Goal: Task Accomplishment & Management: Manage account settings

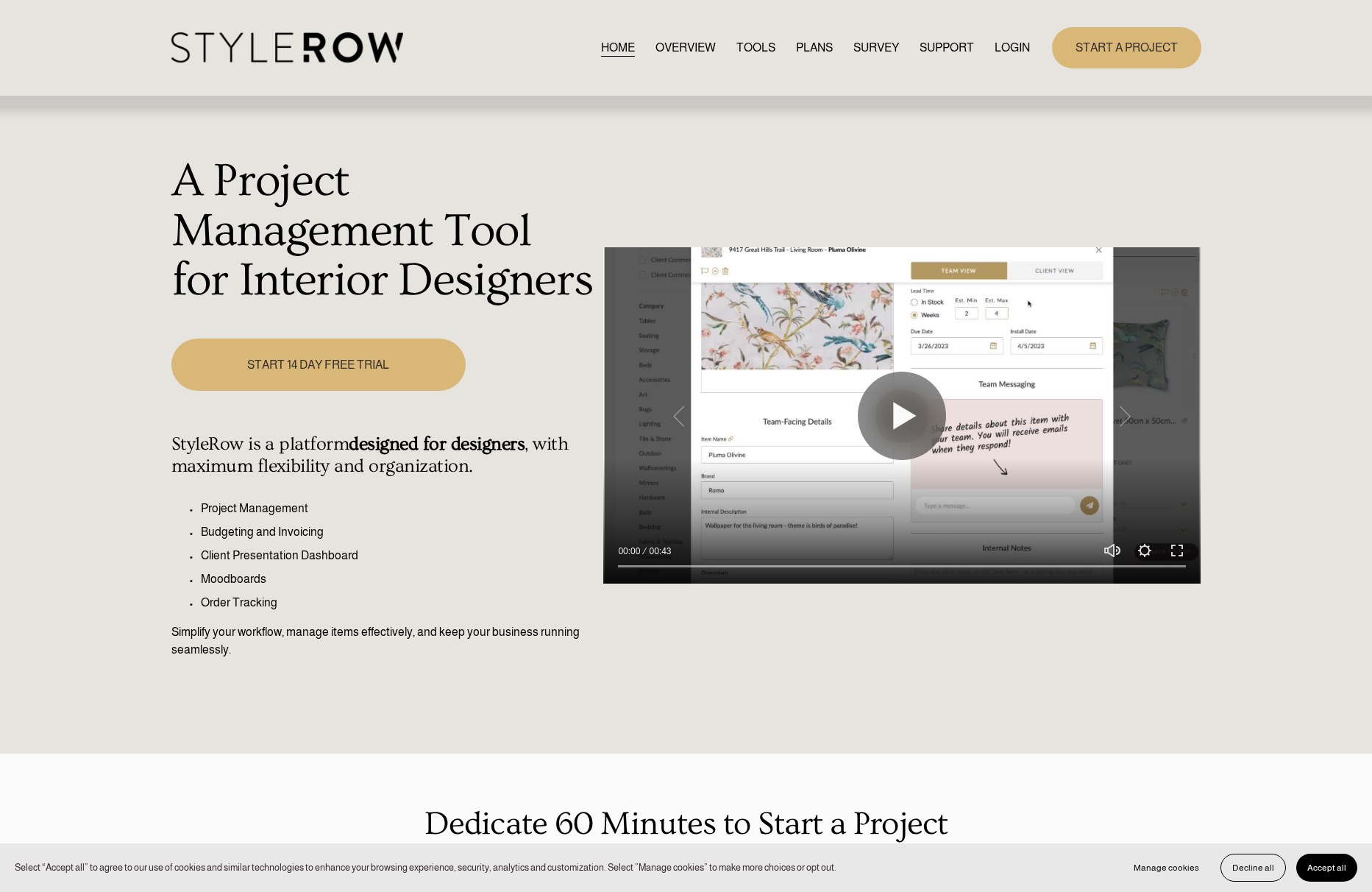
click at [1007, 47] on link "LOGIN" at bounding box center [1012, 47] width 35 height 20
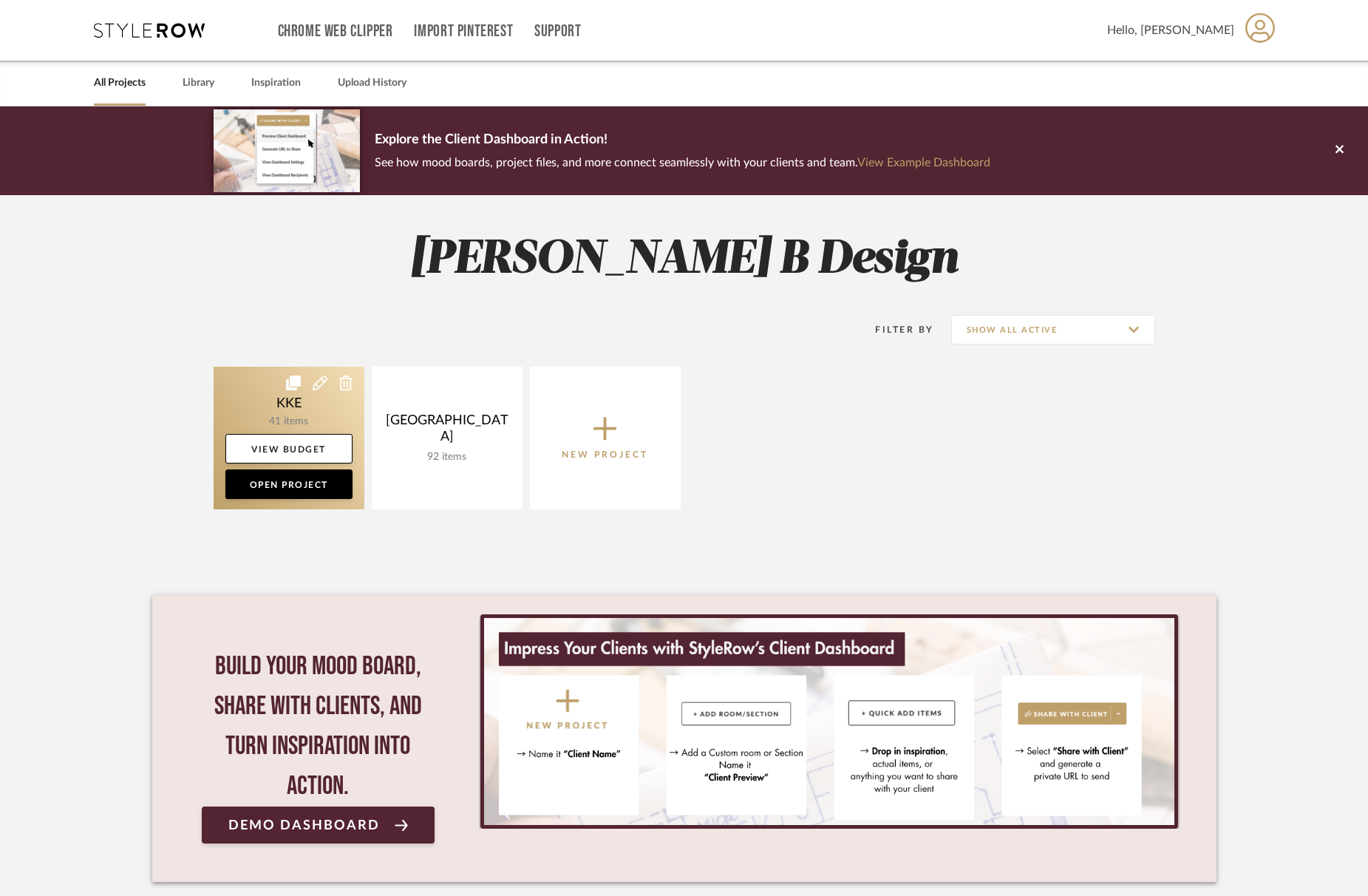
click at [297, 415] on link at bounding box center [289, 438] width 151 height 143
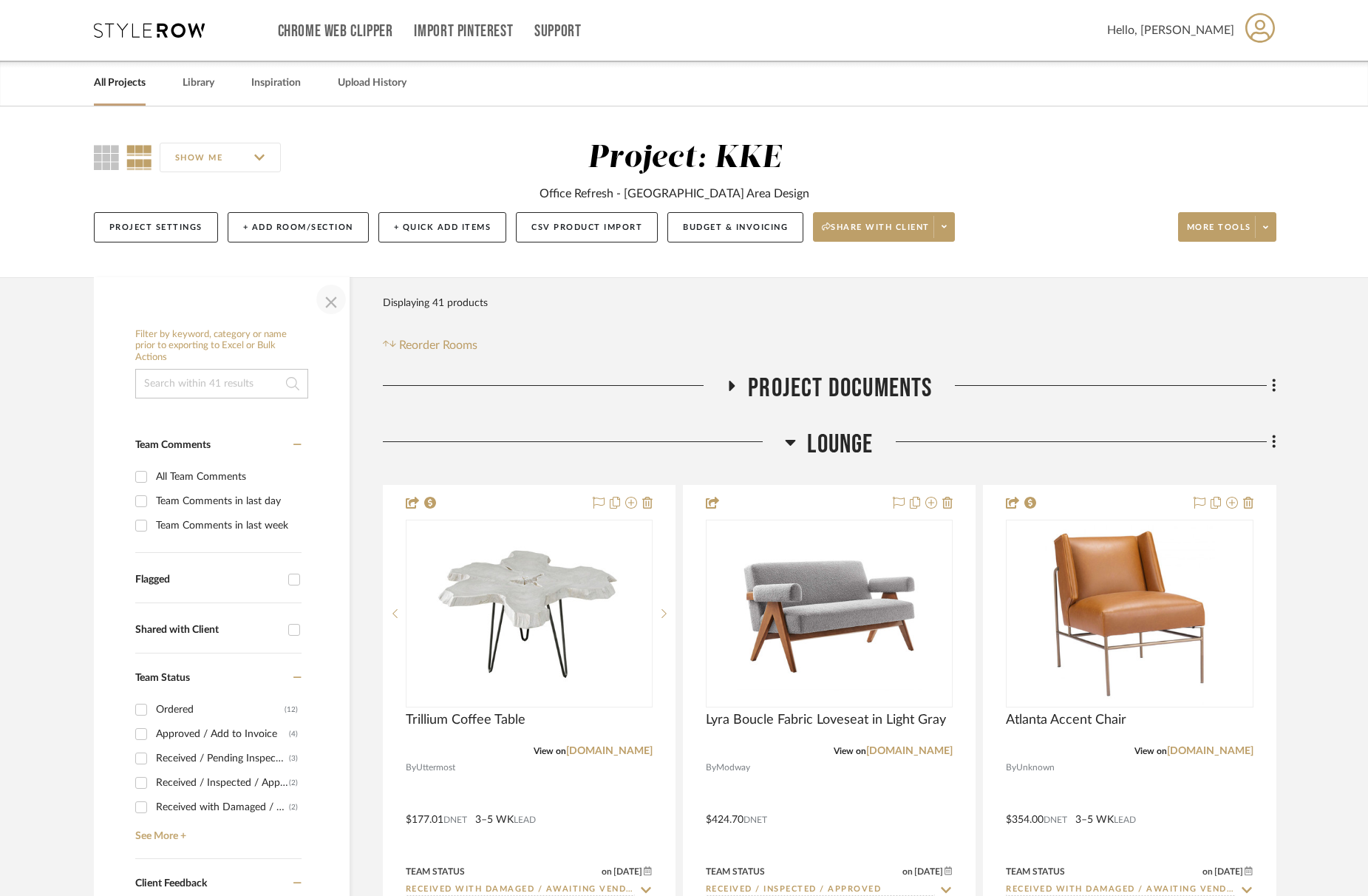
click at [332, 299] on span "button" at bounding box center [331, 299] width 36 height 36
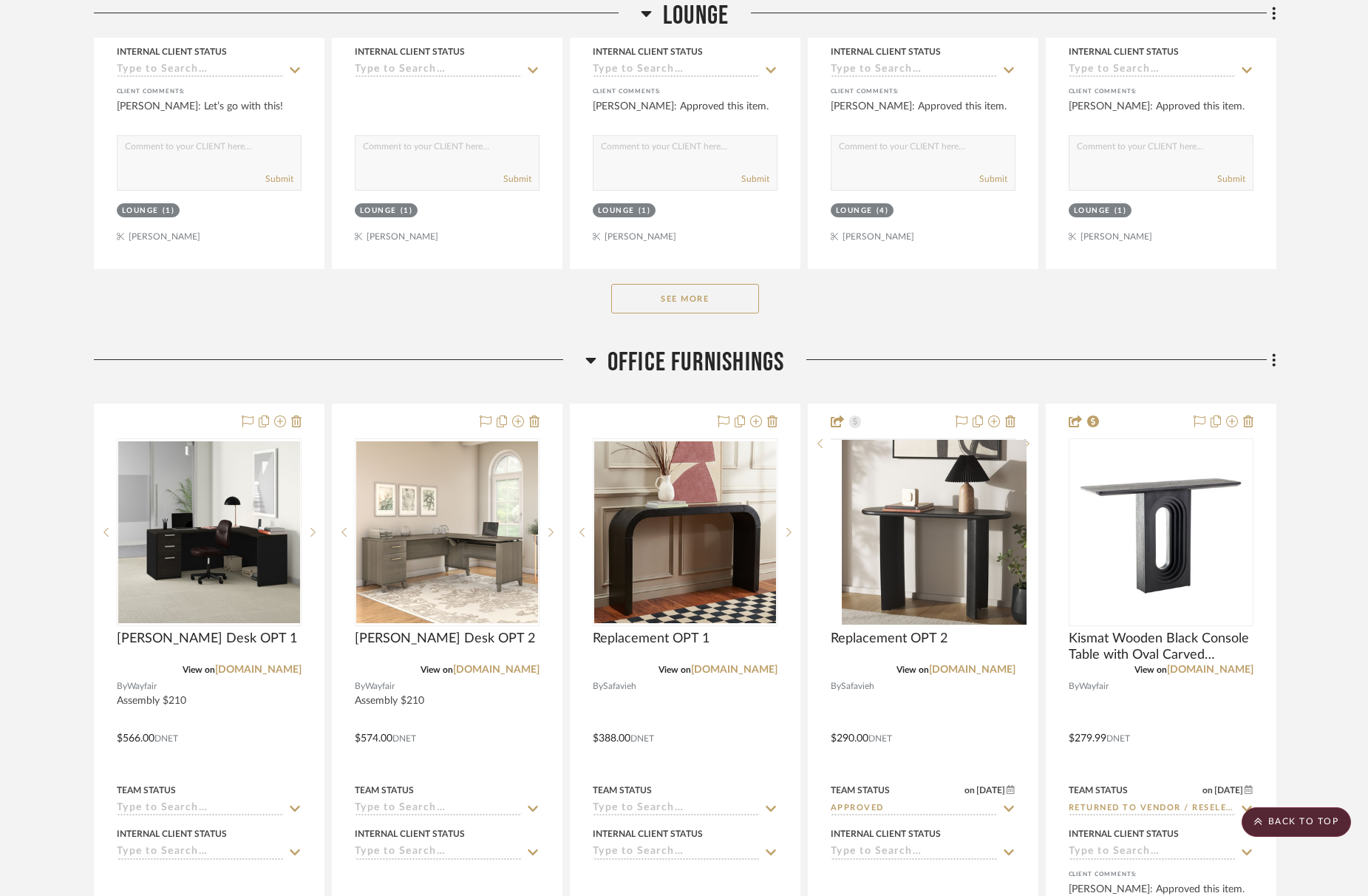
scroll to position [1066, 0]
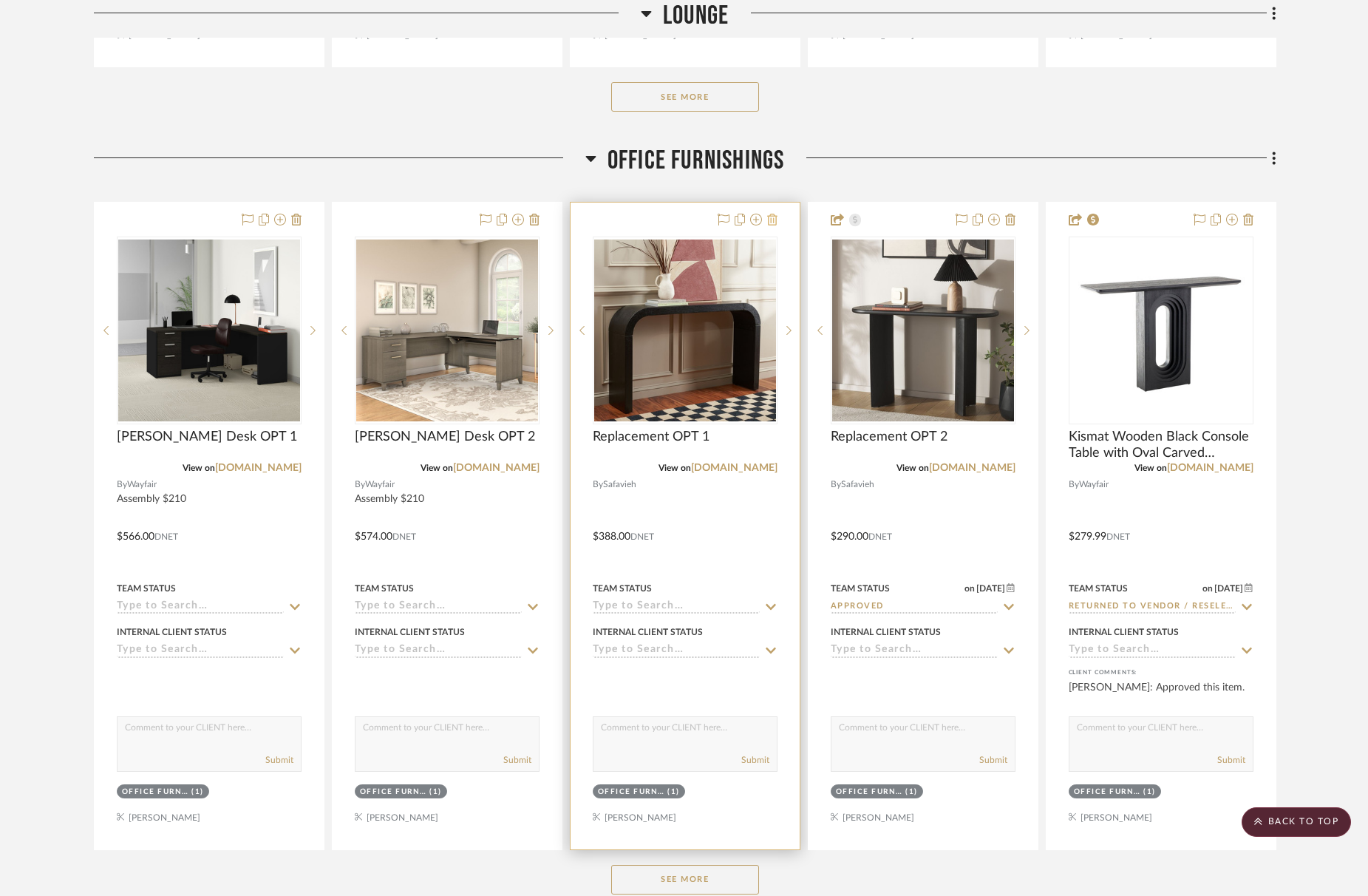
click at [772, 219] on icon at bounding box center [772, 220] width 10 height 12
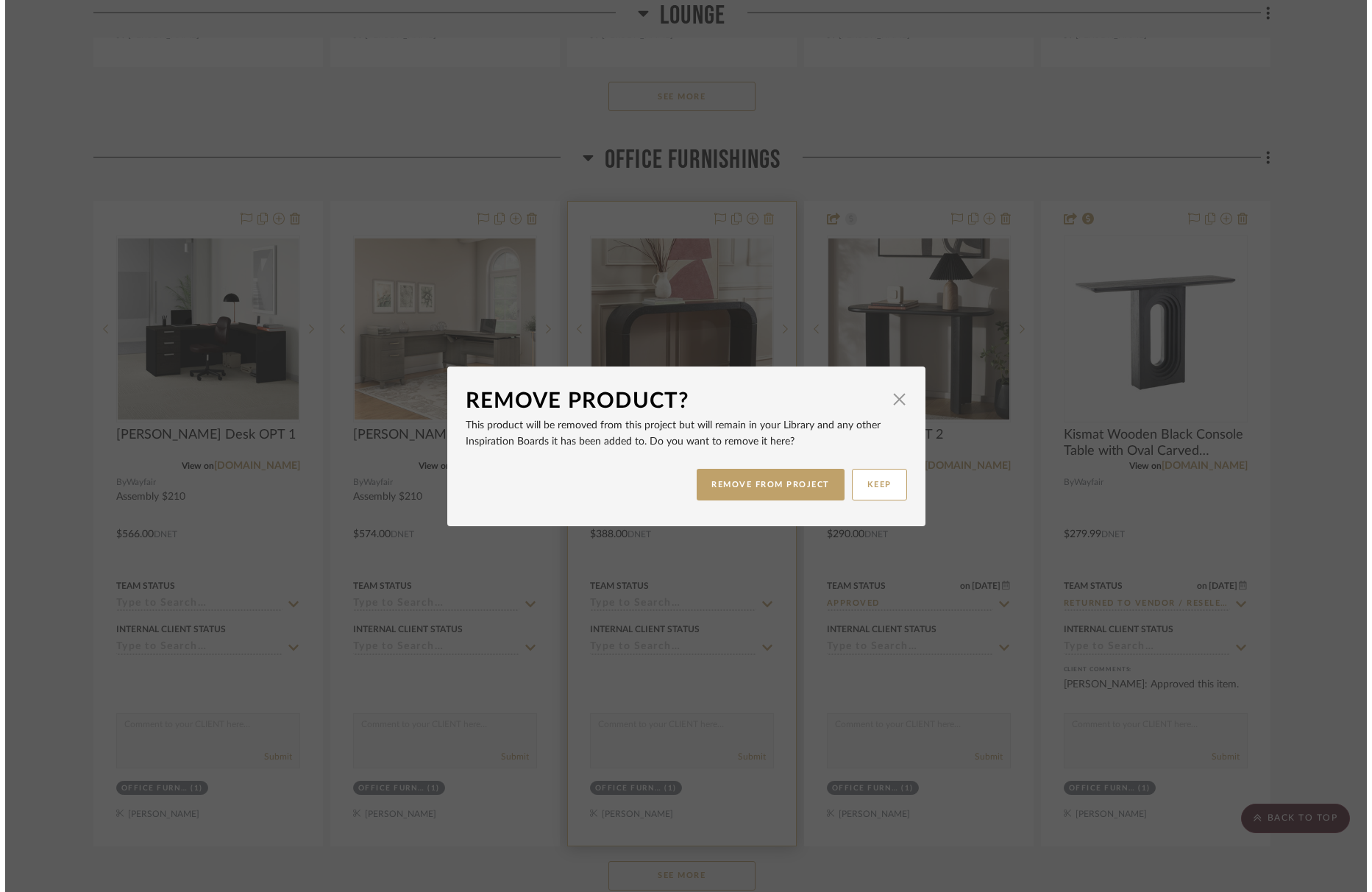
scroll to position [0, 0]
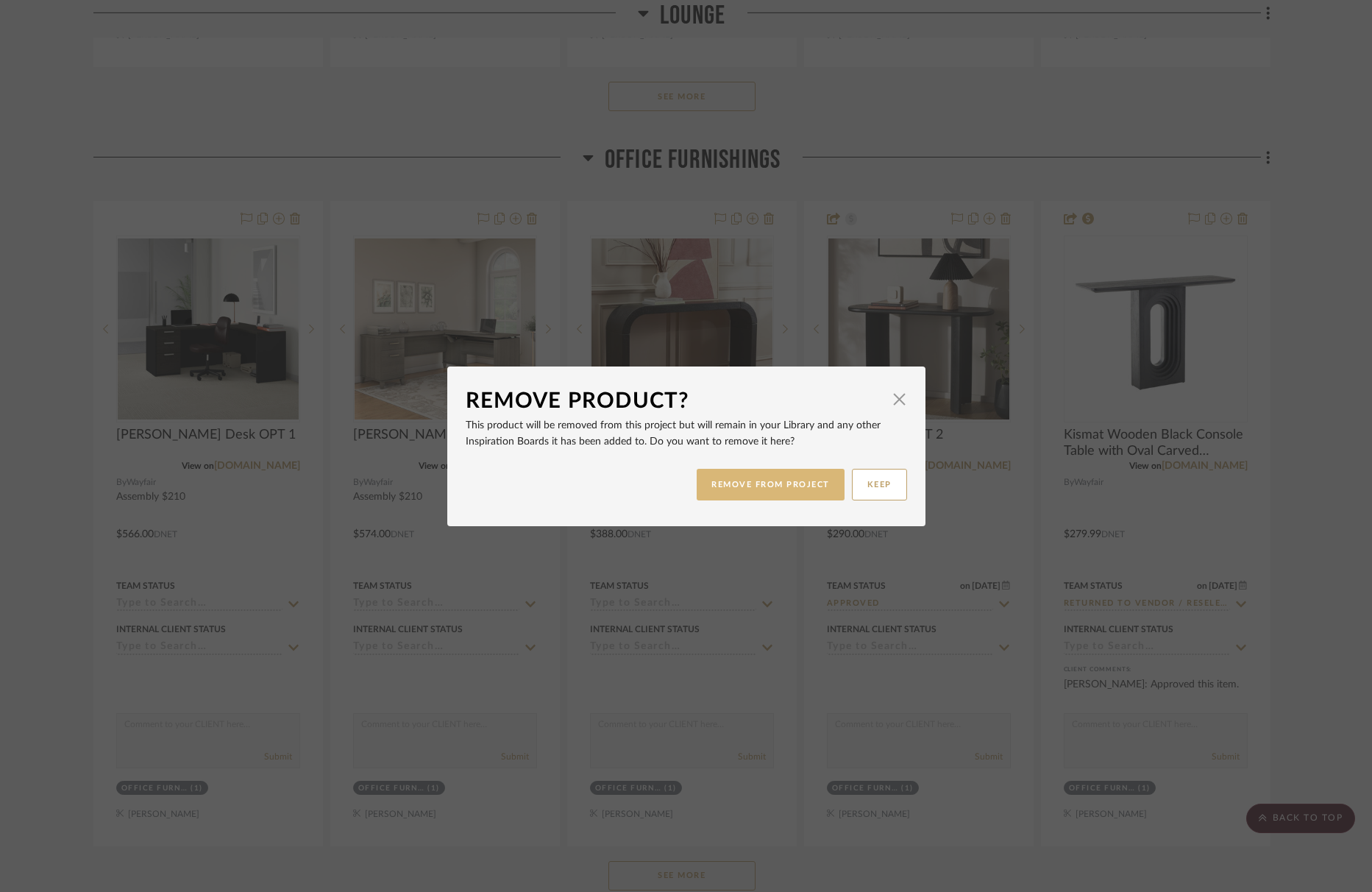
click at [787, 481] on button "REMOVE FROM PROJECT" at bounding box center [770, 484] width 148 height 31
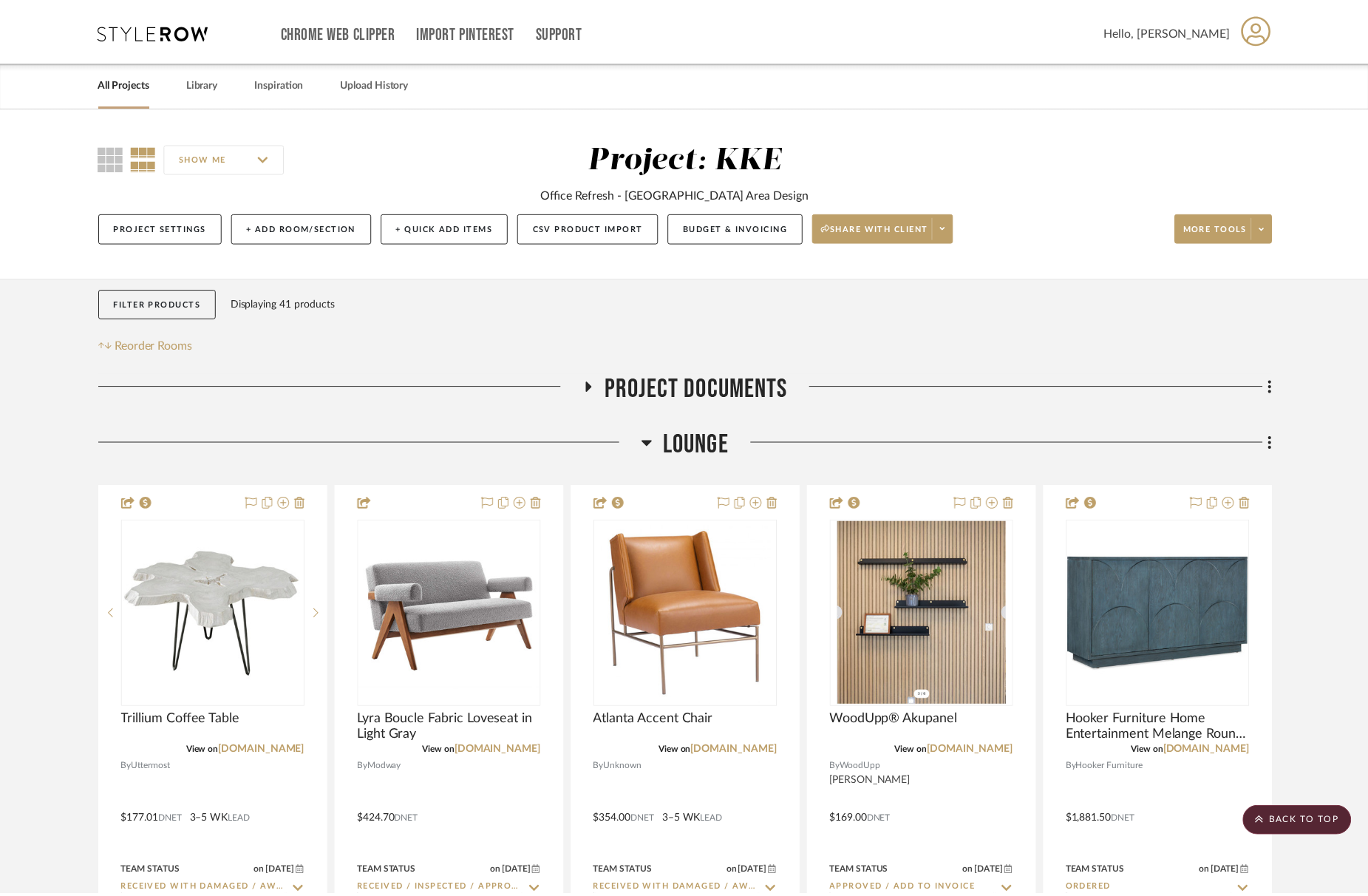
scroll to position [1066, 0]
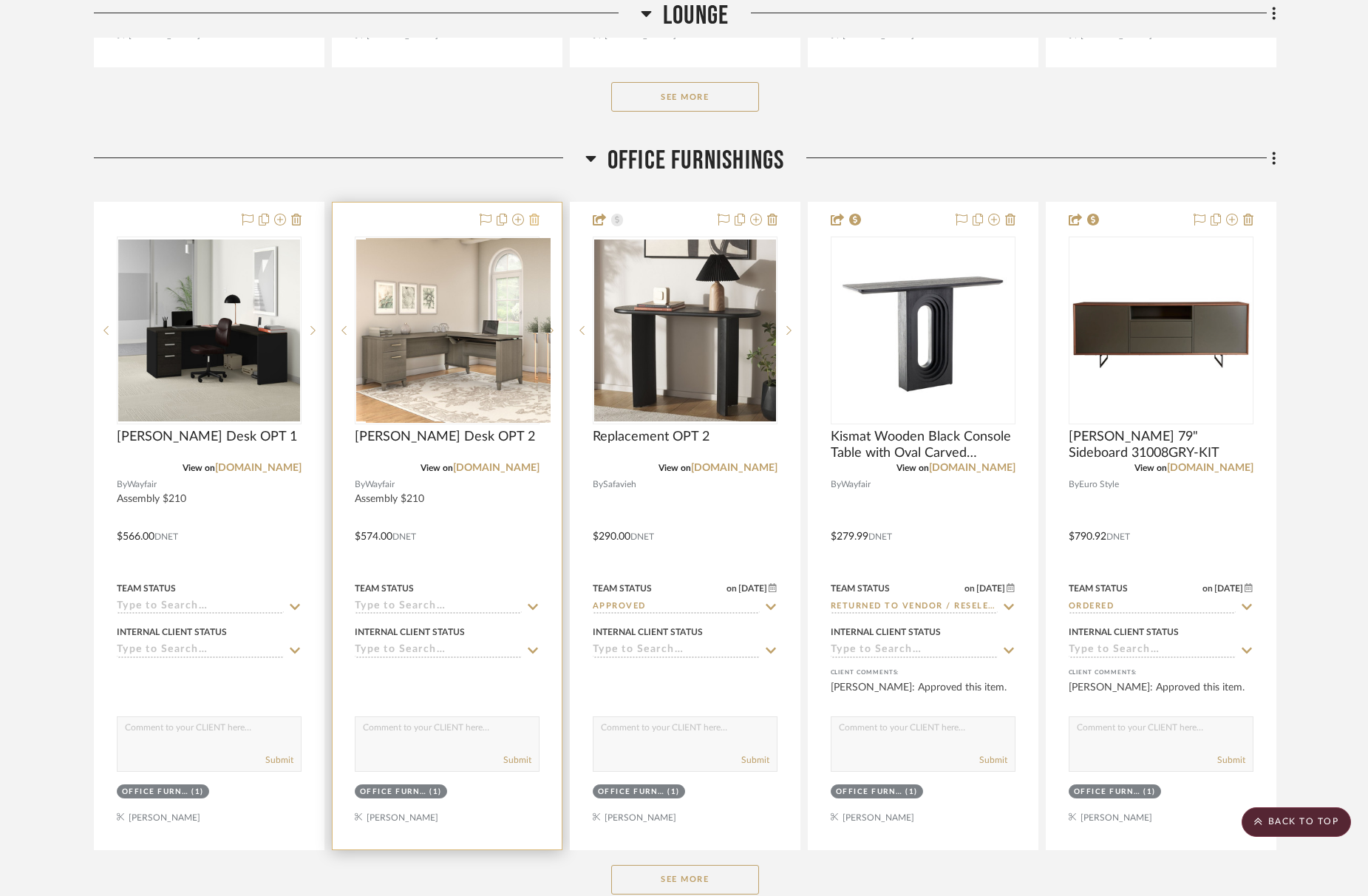
click at [533, 219] on icon at bounding box center [534, 220] width 10 height 12
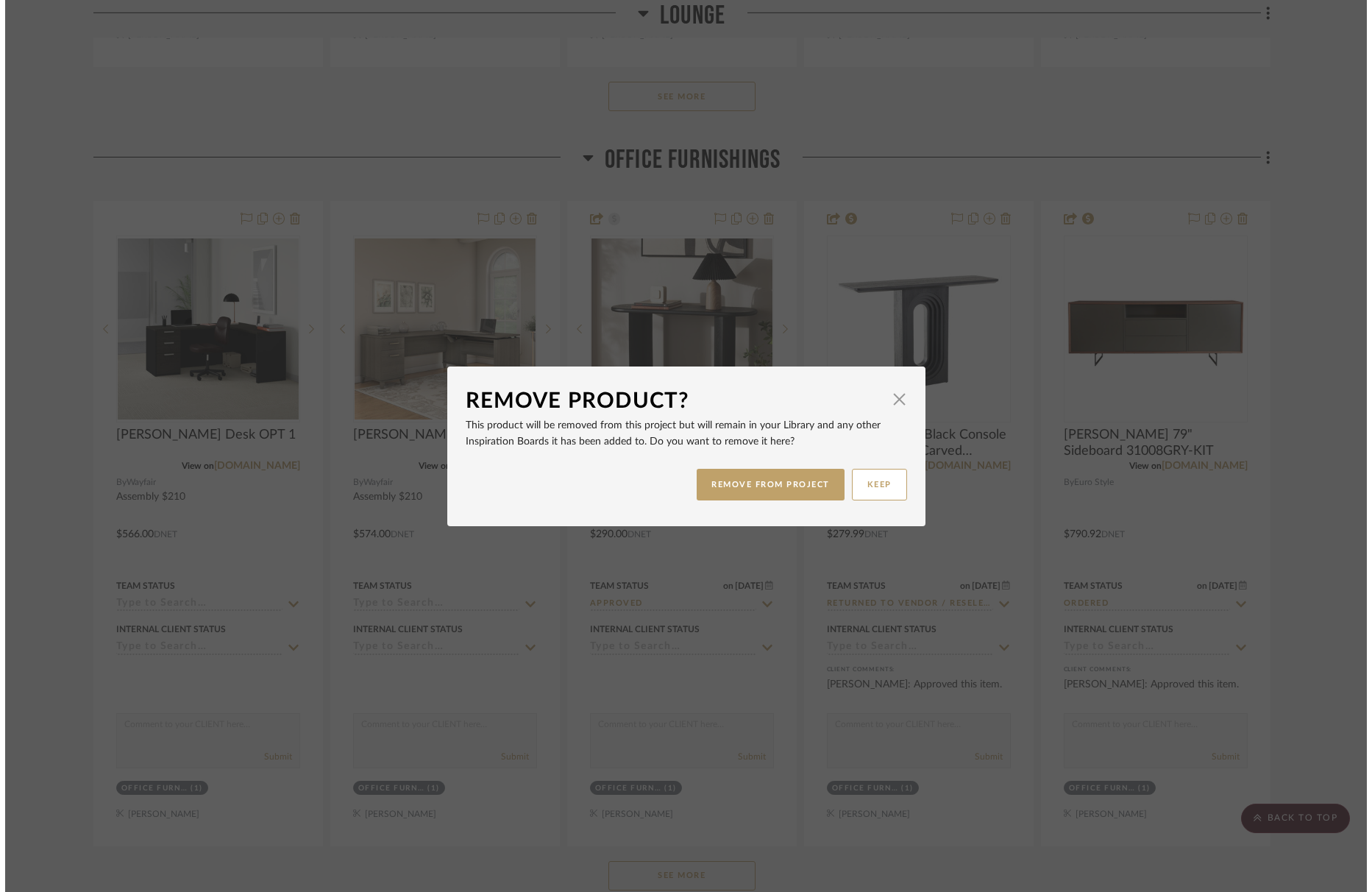
scroll to position [0, 0]
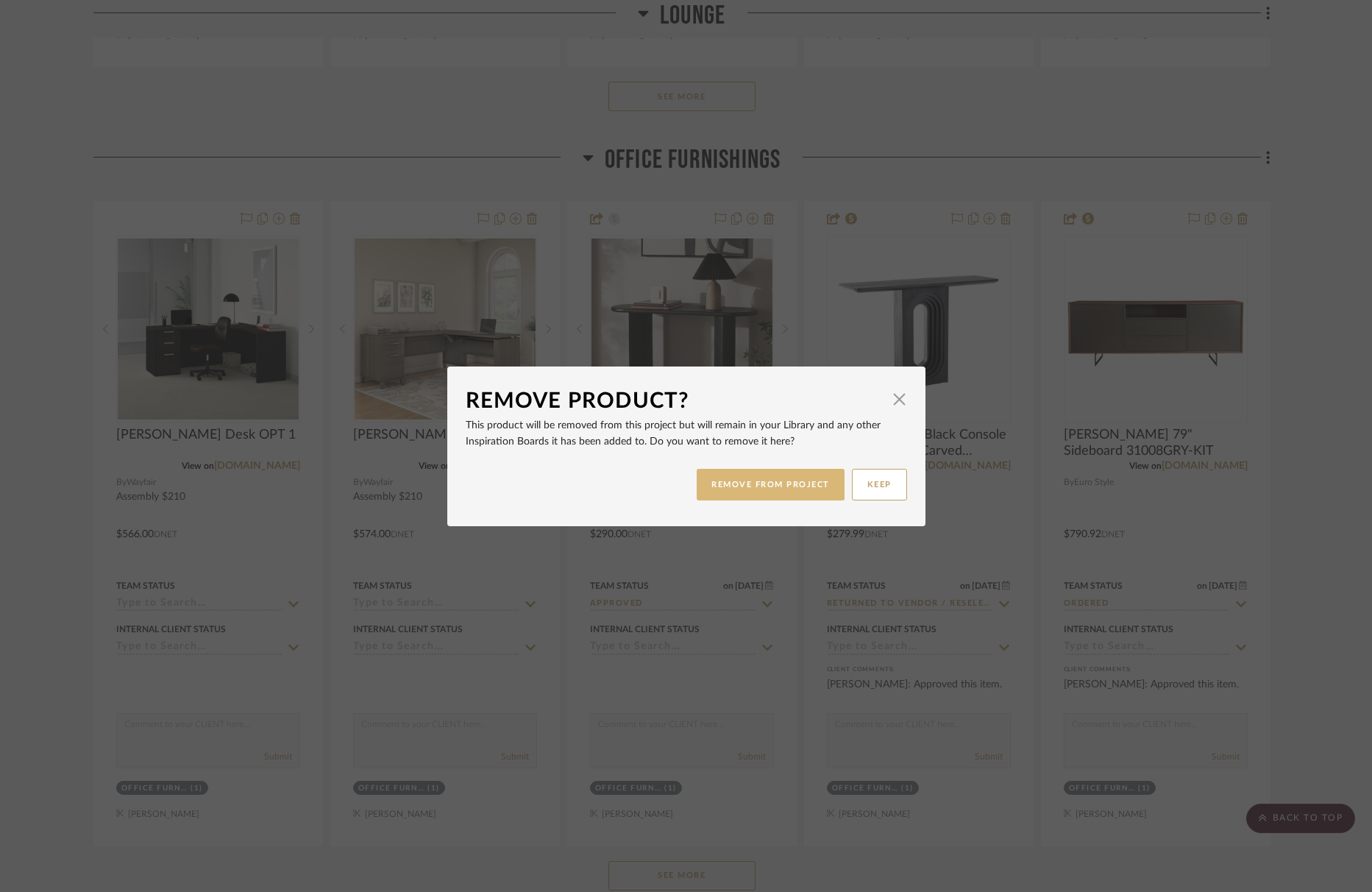
click at [781, 479] on button "REMOVE FROM PROJECT" at bounding box center [770, 484] width 148 height 31
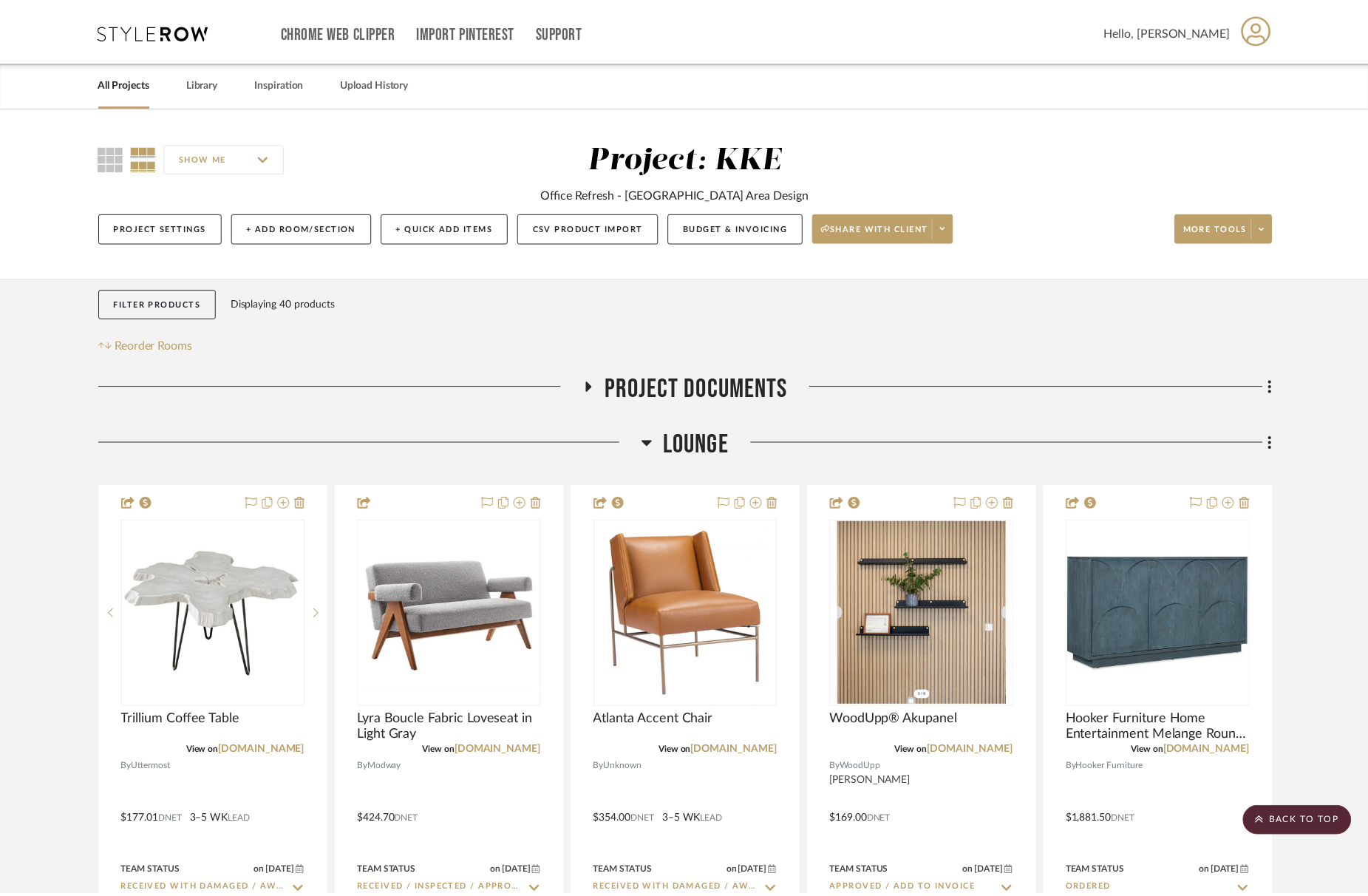
scroll to position [1066, 0]
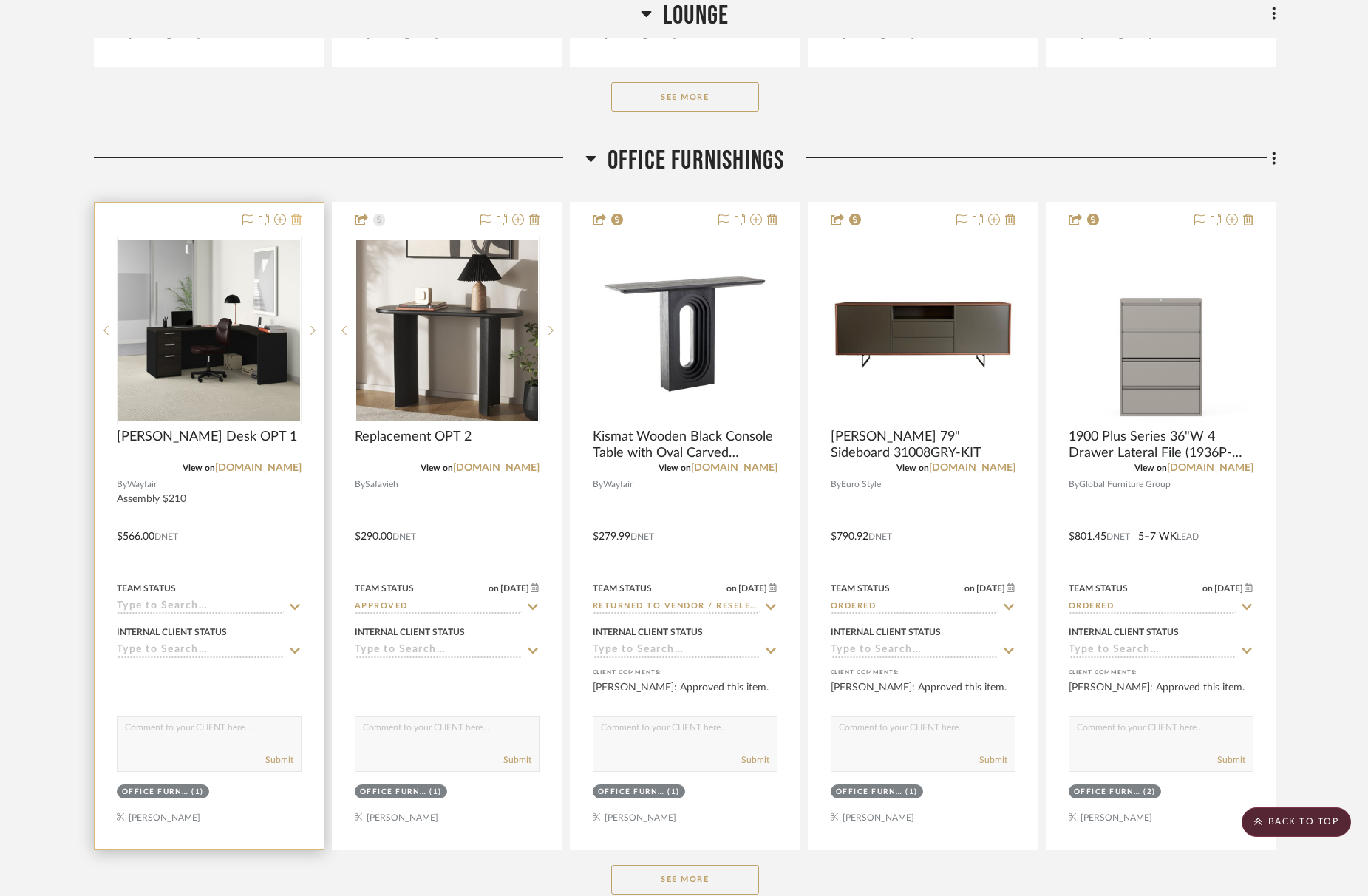
click at [298, 223] on icon at bounding box center [296, 220] width 10 height 12
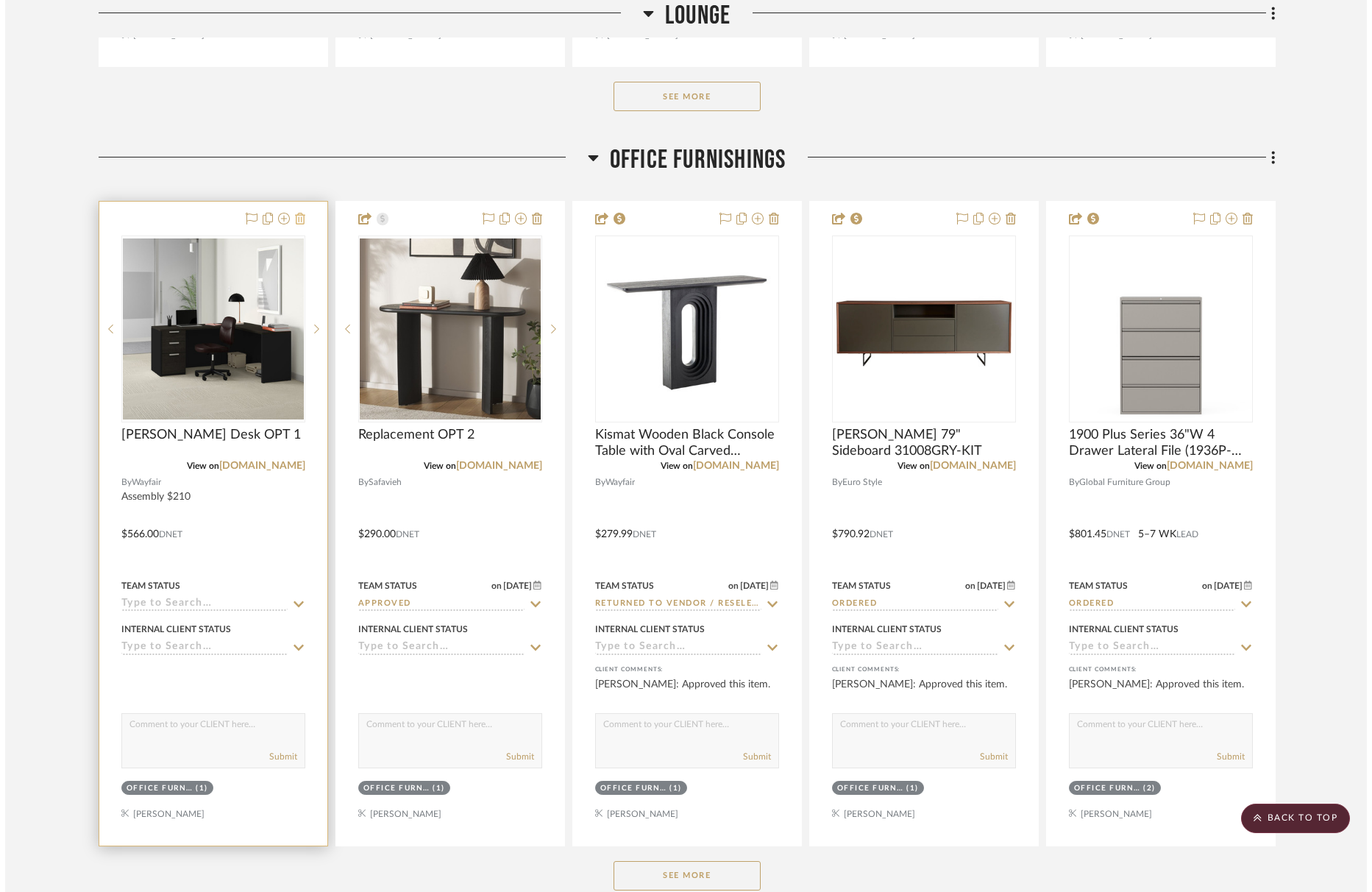
scroll to position [0, 0]
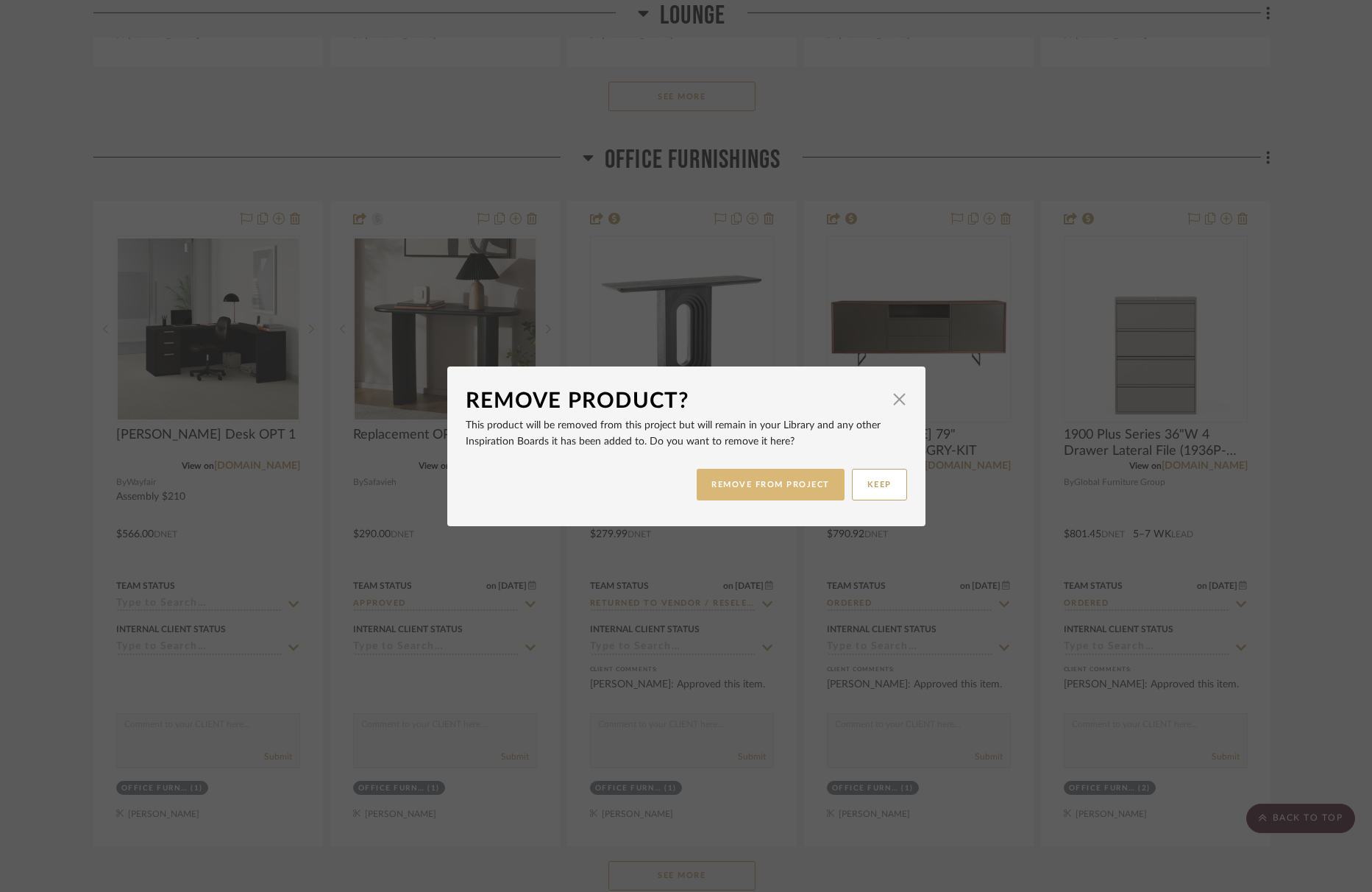
click at [772, 481] on button "REMOVE FROM PROJECT" at bounding box center [770, 484] width 148 height 31
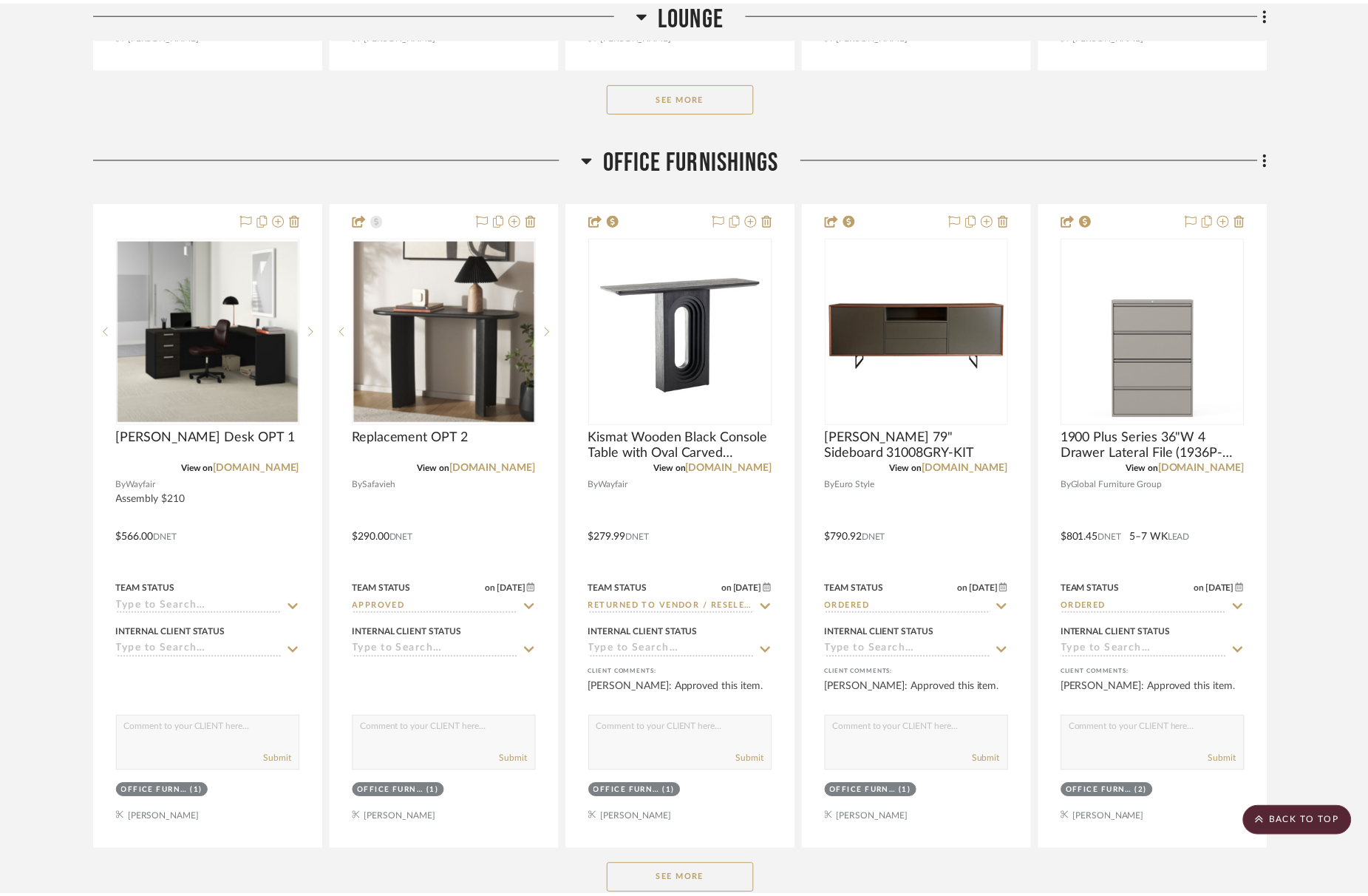
scroll to position [1066, 0]
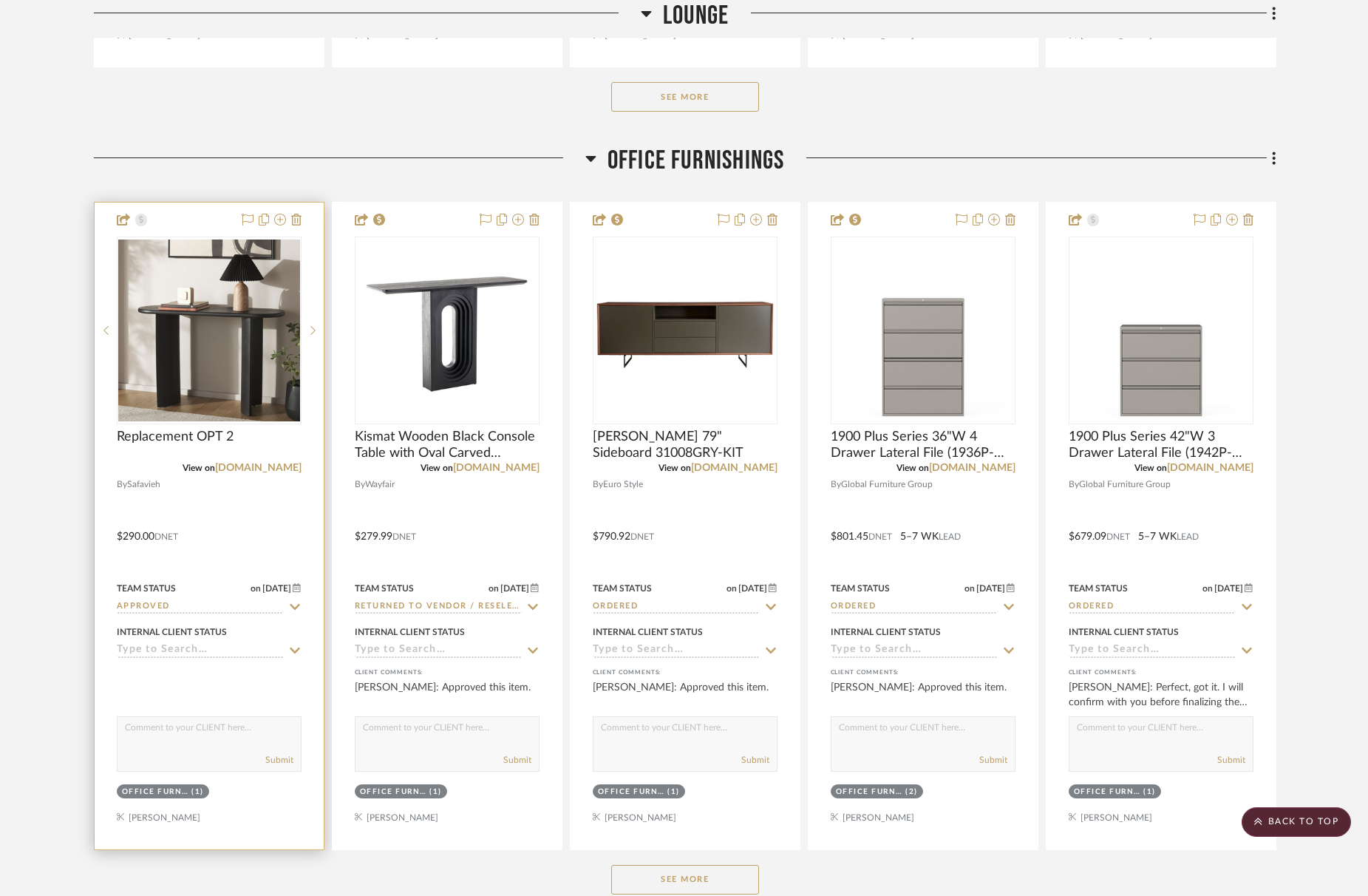
click at [177, 605] on input "Approved" at bounding box center [200, 607] width 167 height 14
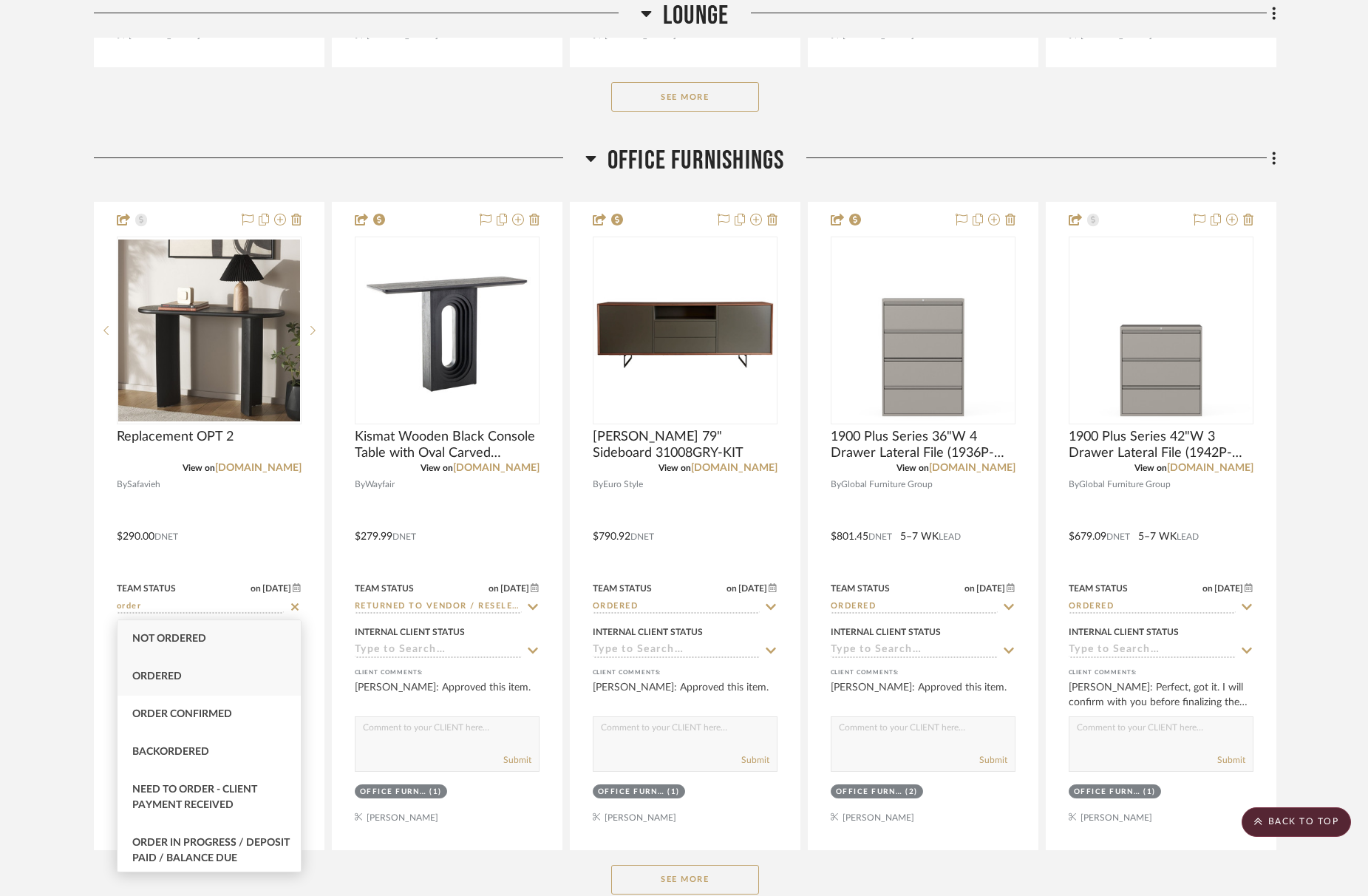
type input "order"
click at [178, 678] on span "Ordered" at bounding box center [157, 676] width 49 height 10
type input "[DATE]"
type input "Ordered"
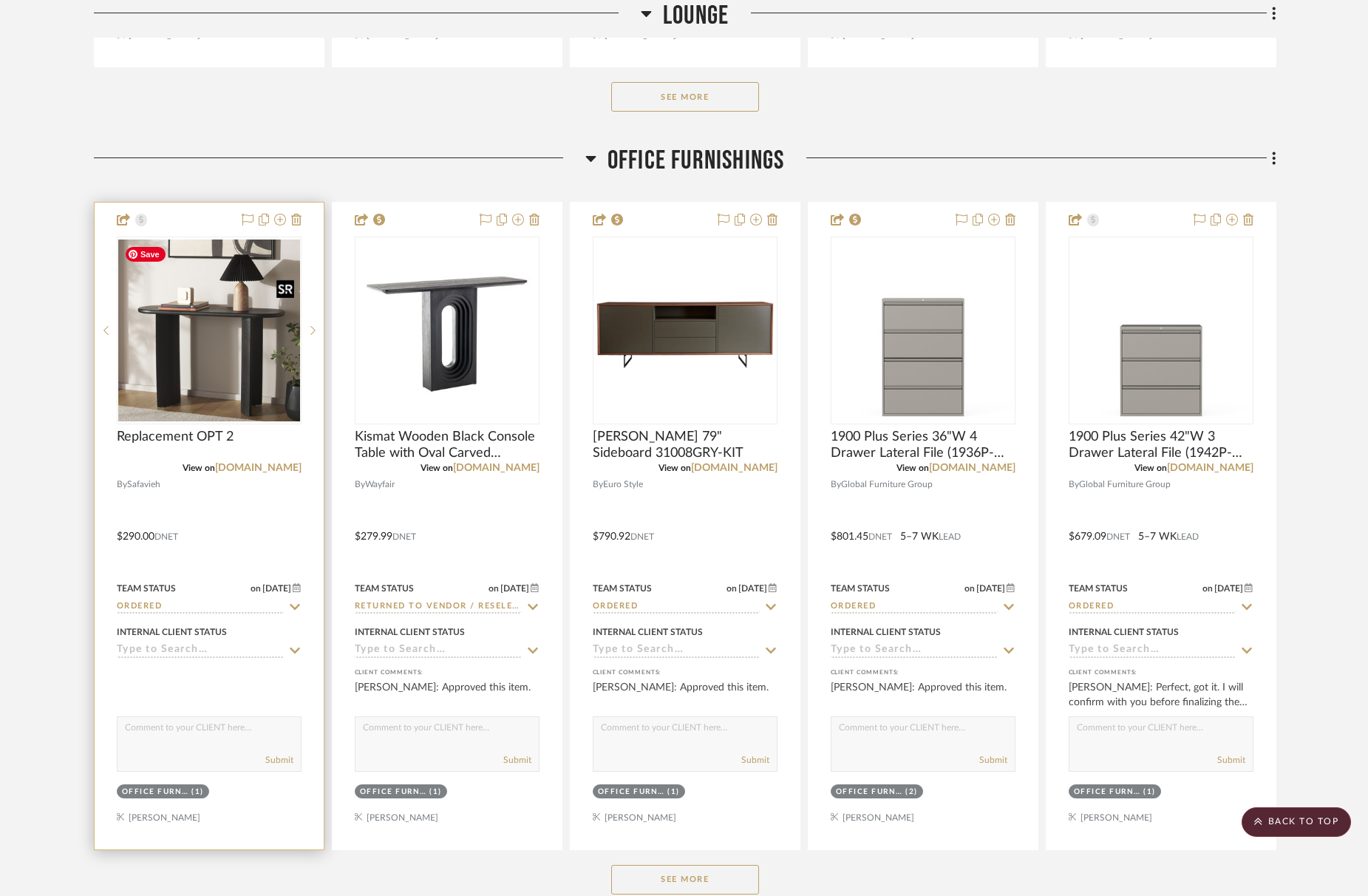
click at [234, 386] on img "0" at bounding box center [209, 330] width 182 height 182
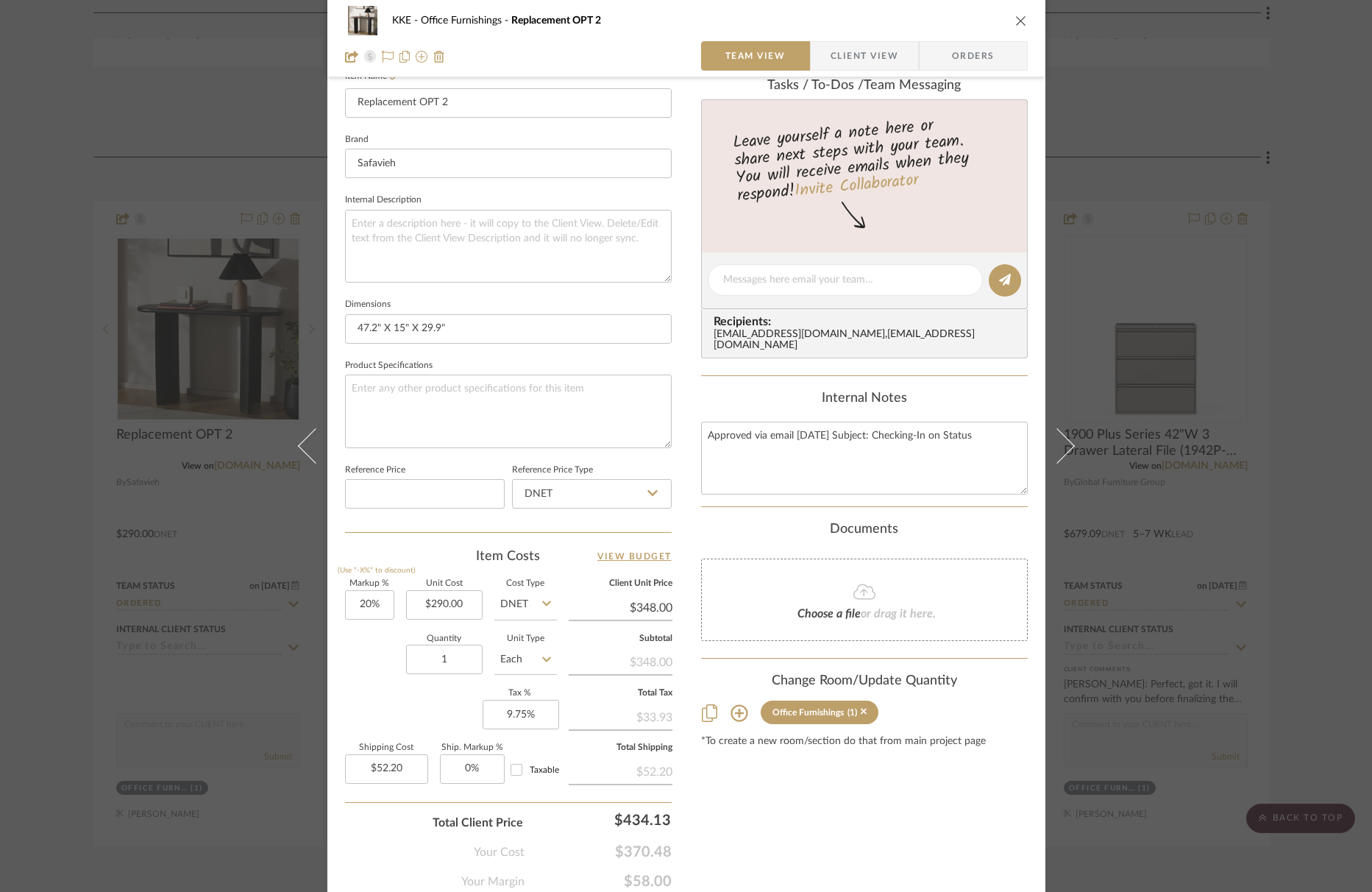
scroll to position [423, 0]
click at [456, 605] on input "290.00" at bounding box center [443, 603] width 76 height 30
type input "$176.00"
click at [376, 655] on div "Quantity 1 Unit Type Each" at bounding box center [451, 658] width 212 height 52
type input "$211.20"
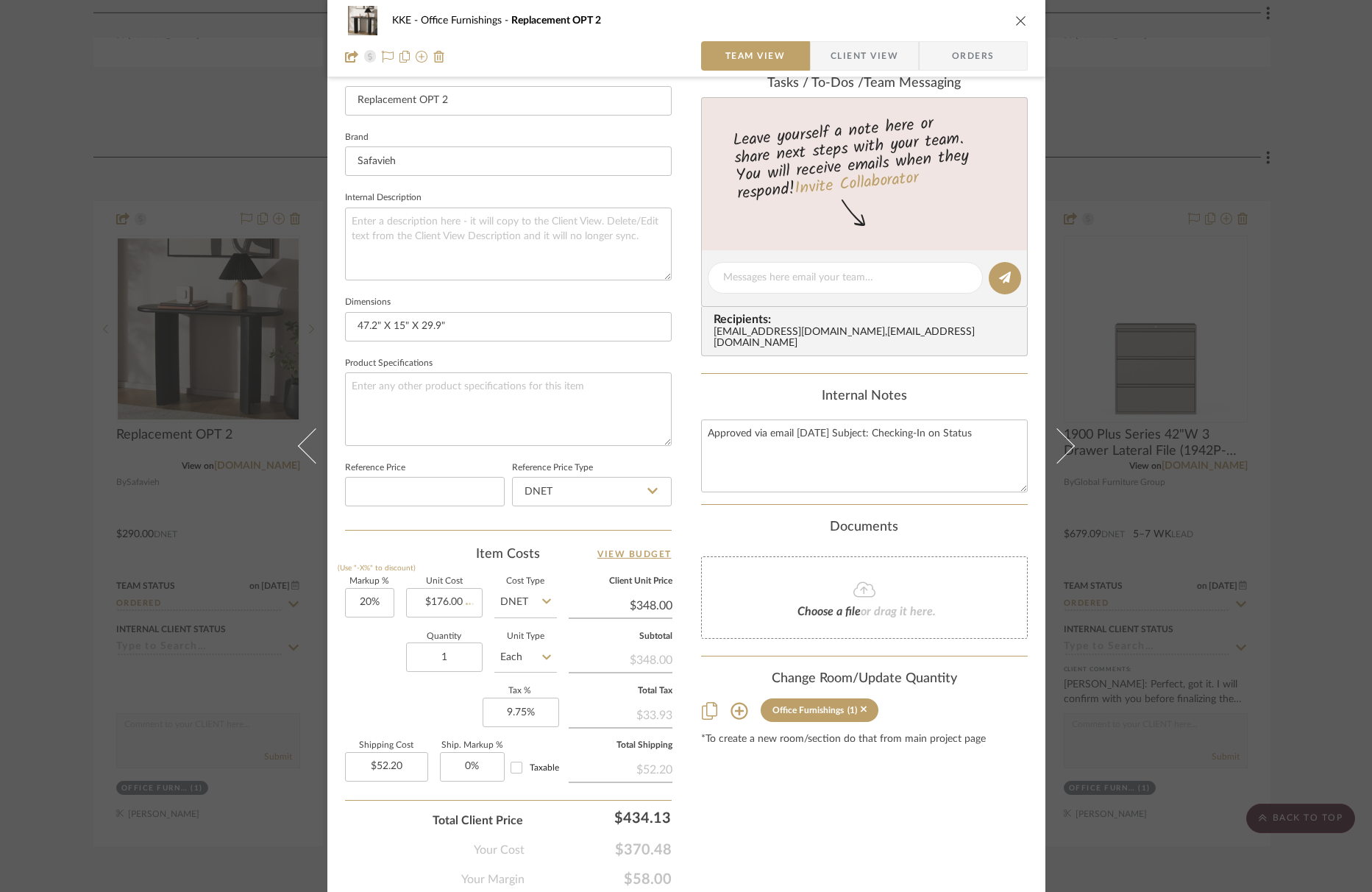
type input "$31.68"
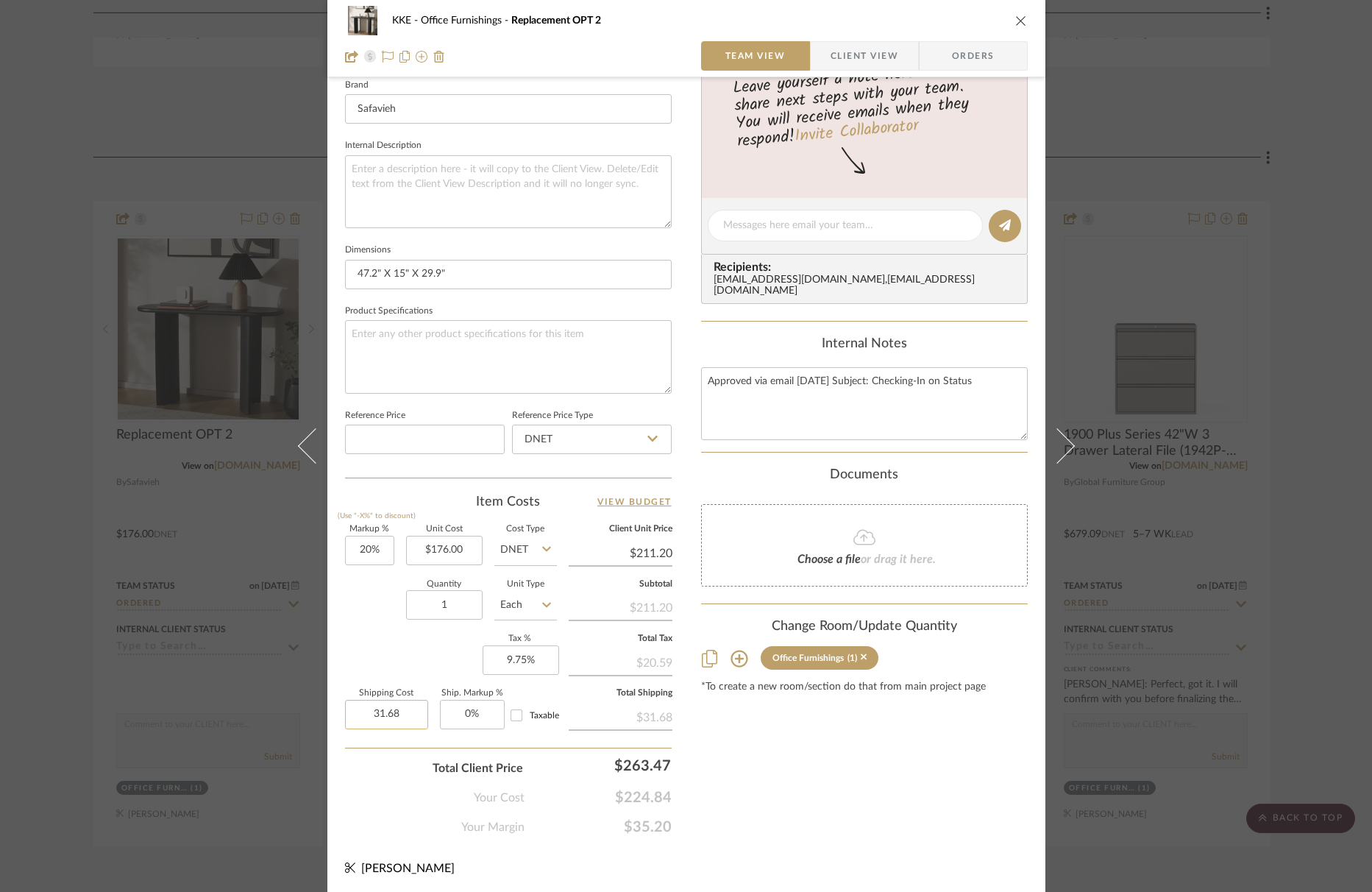
click at [402, 710] on input "31.68" at bounding box center [386, 714] width 83 height 30
type input "$232.44"
click at [379, 652] on div "Markup % (Use "-X%" to discount) 20% Unit Cost $176.00 Cost Type DNET Client Un…" at bounding box center [508, 632] width 327 height 215
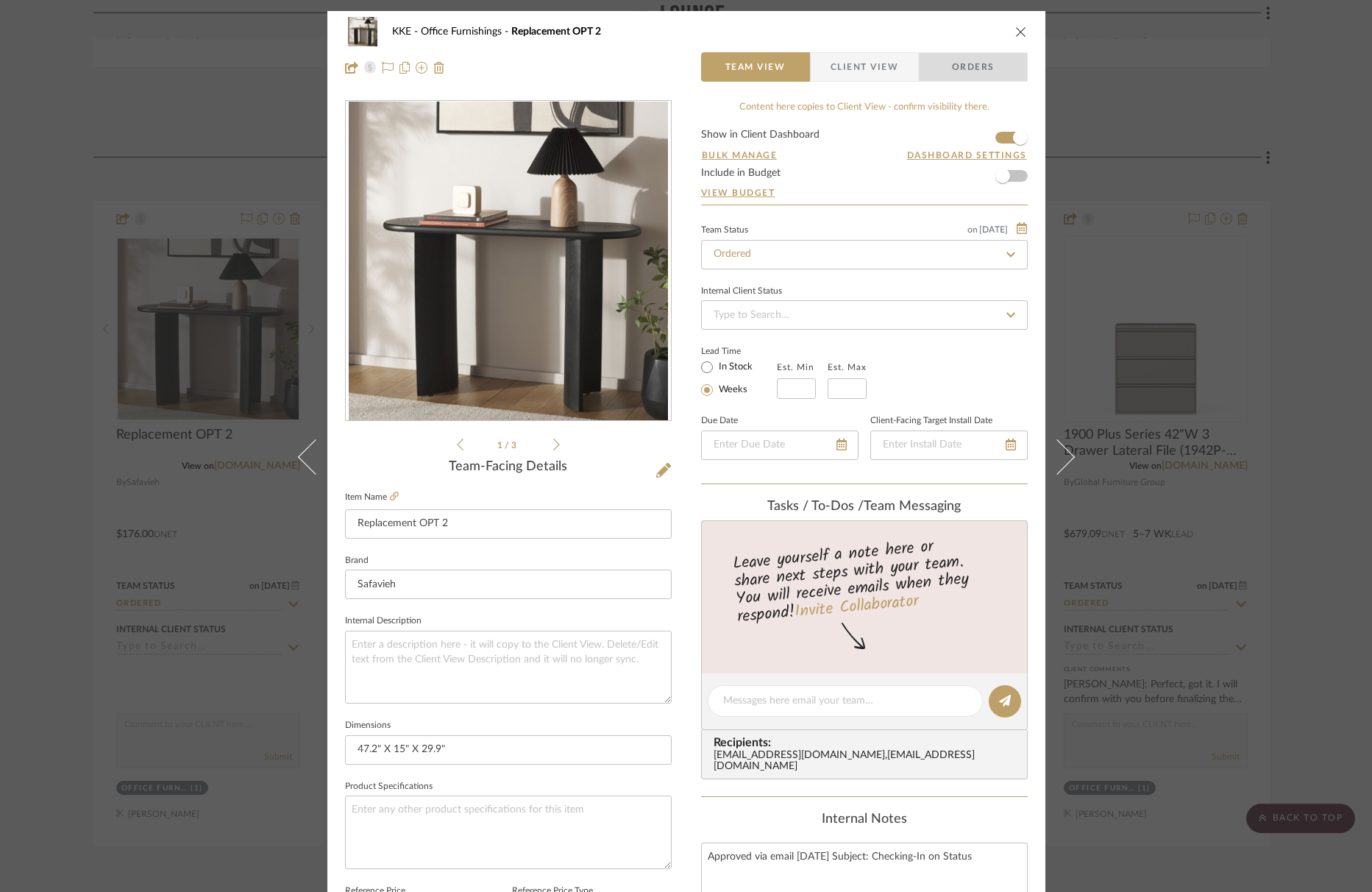
click at [978, 68] on span "Orders" at bounding box center [973, 67] width 75 height 30
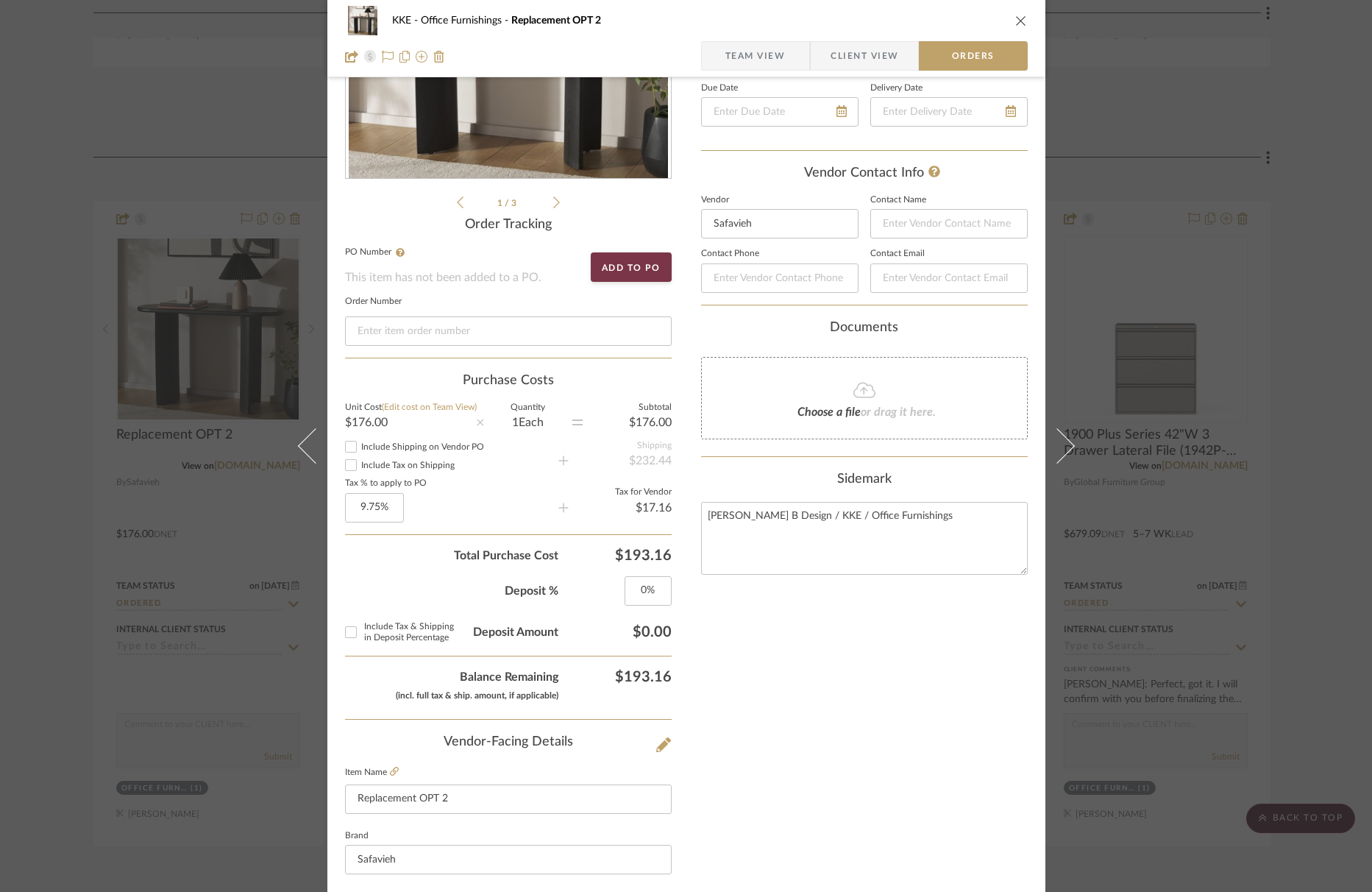
scroll to position [240, 0]
click at [346, 447] on input "Include Shipping on Vendor PO" at bounding box center [351, 448] width 18 height 18
checkbox input "true"
type input "9.75"
drag, startPoint x: 378, startPoint y: 513, endPoint x: 399, endPoint y: 513, distance: 21.0
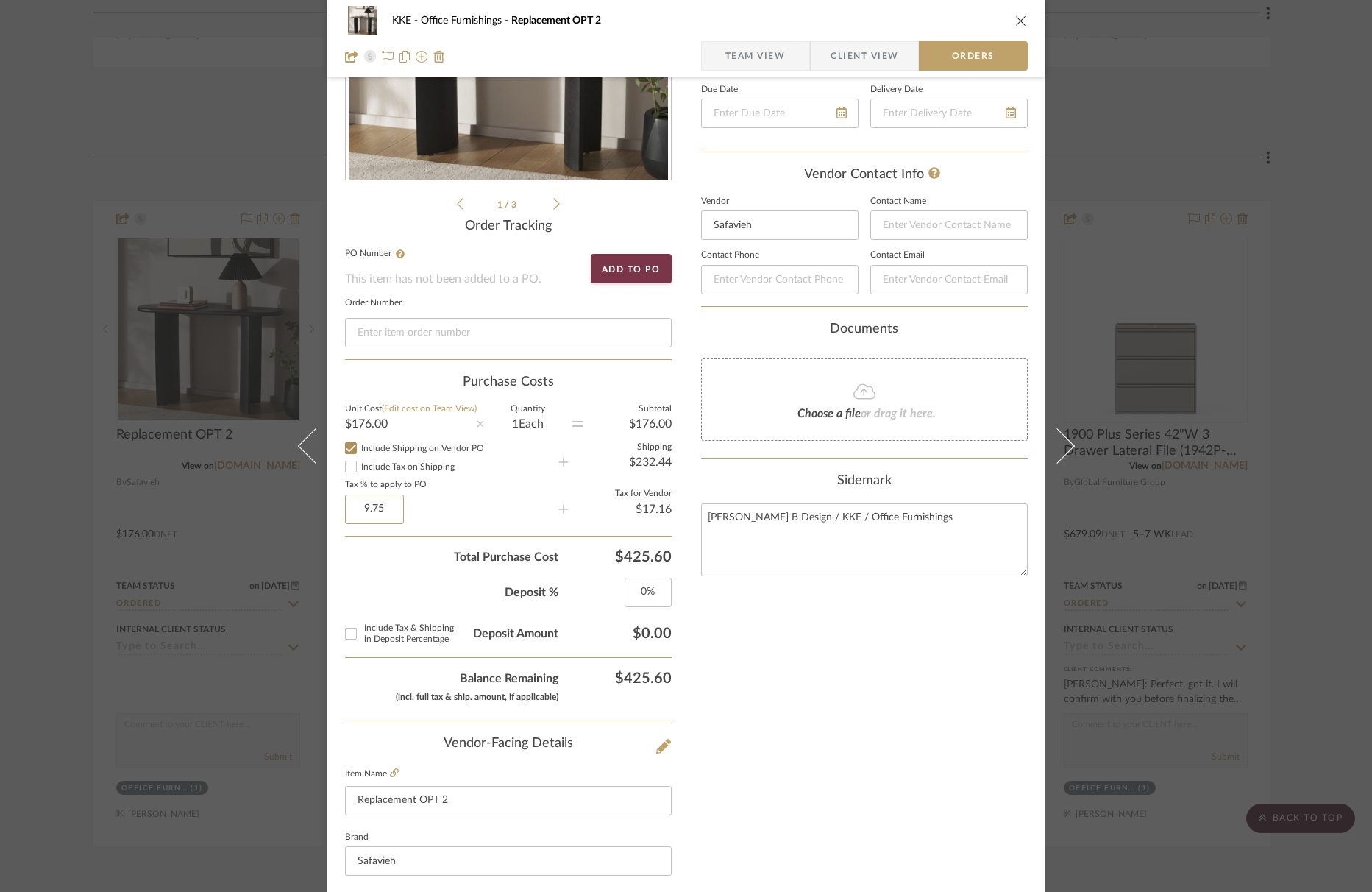
click at [399, 513] on sr-operation-status-container "9.75" at bounding box center [451, 509] width 214 height 30
click at [374, 571] on div "Deposit % 0%" at bounding box center [508, 586] width 327 height 41
type input "0%"
click at [1016, 22] on icon "close" at bounding box center [1021, 20] width 12 height 12
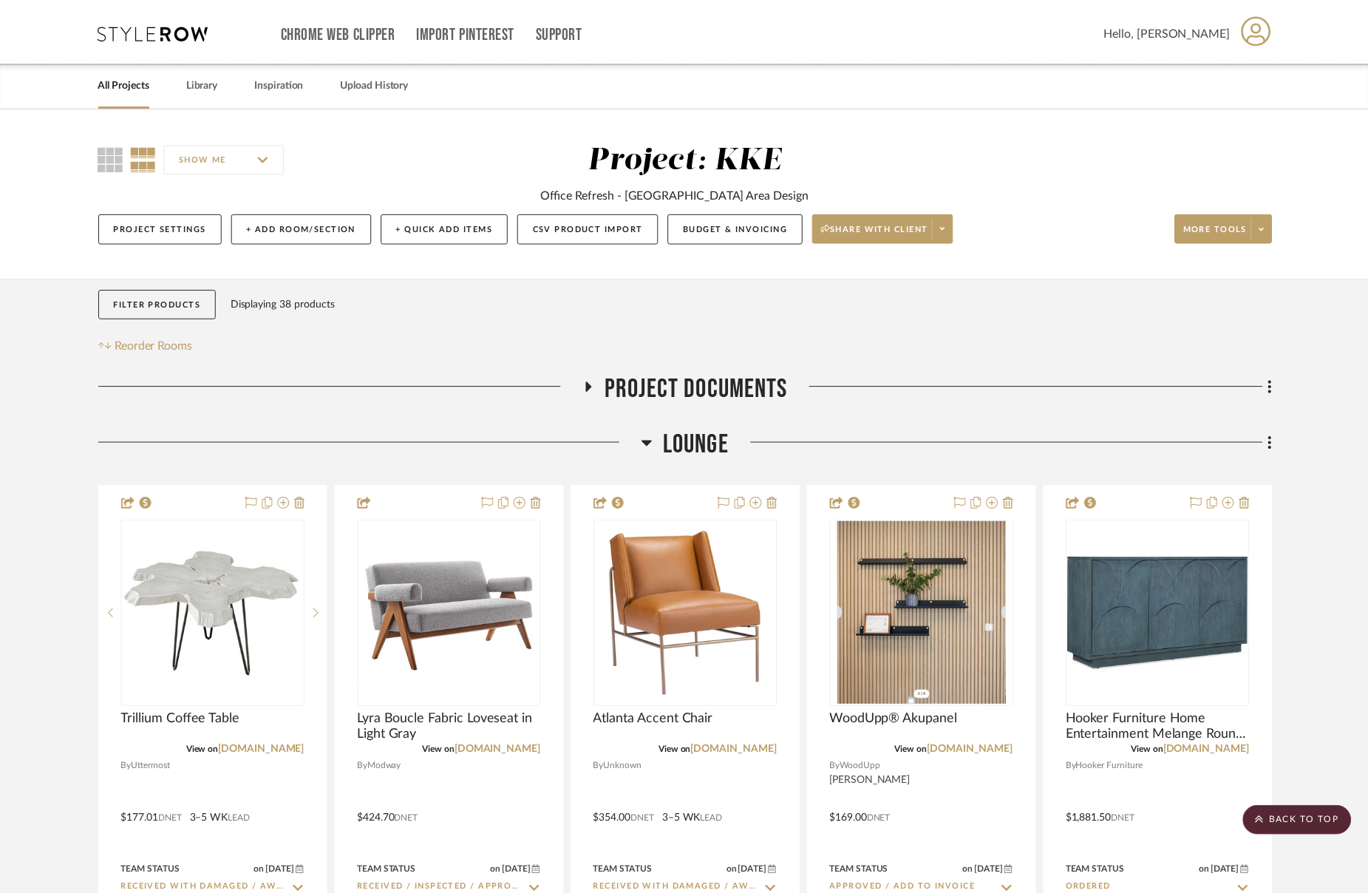
scroll to position [1066, 0]
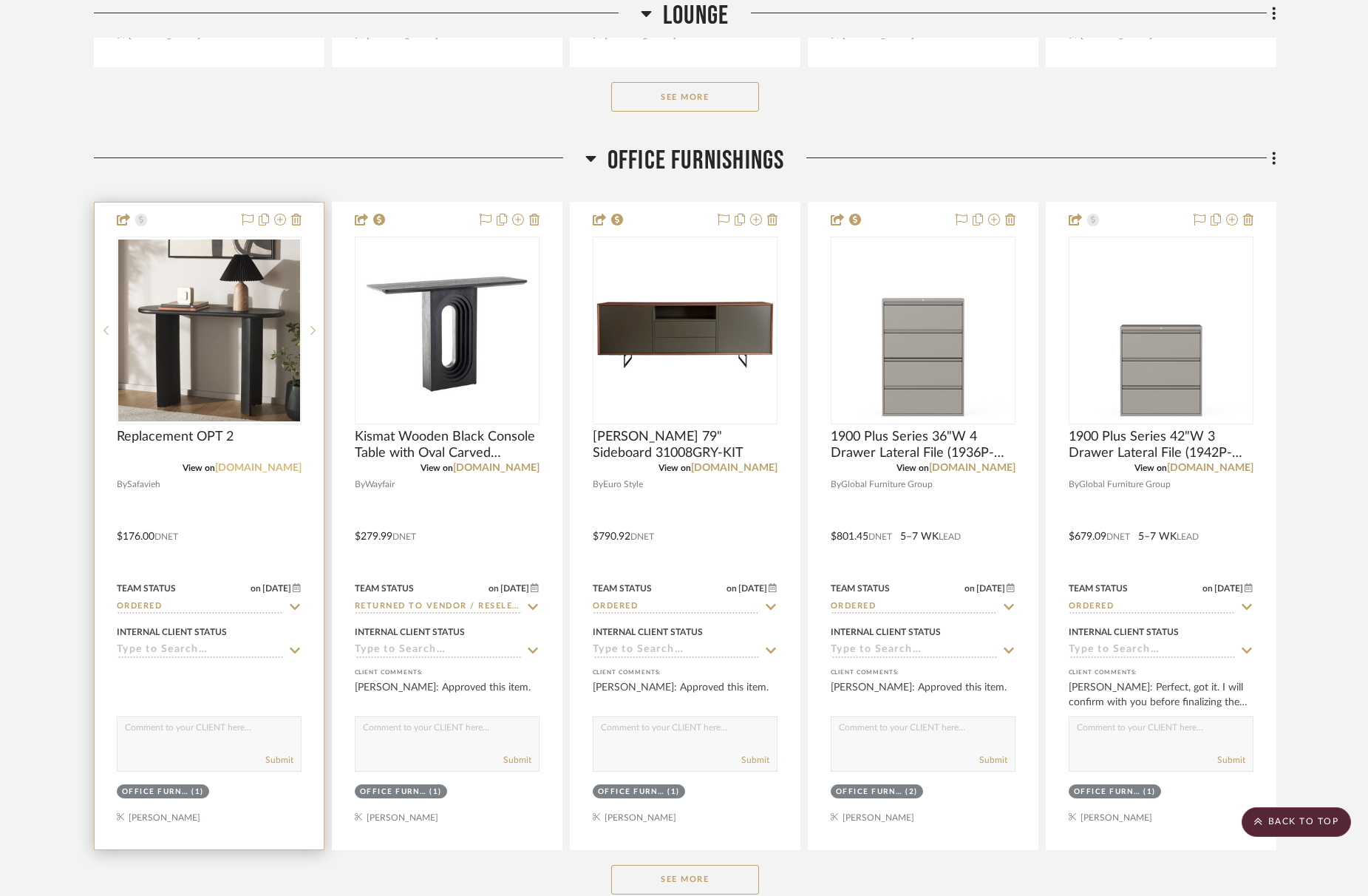
click at [266, 469] on link "[DOMAIN_NAME]" at bounding box center [257, 467] width 86 height 10
click at [197, 378] on img "0" at bounding box center [209, 330] width 182 height 182
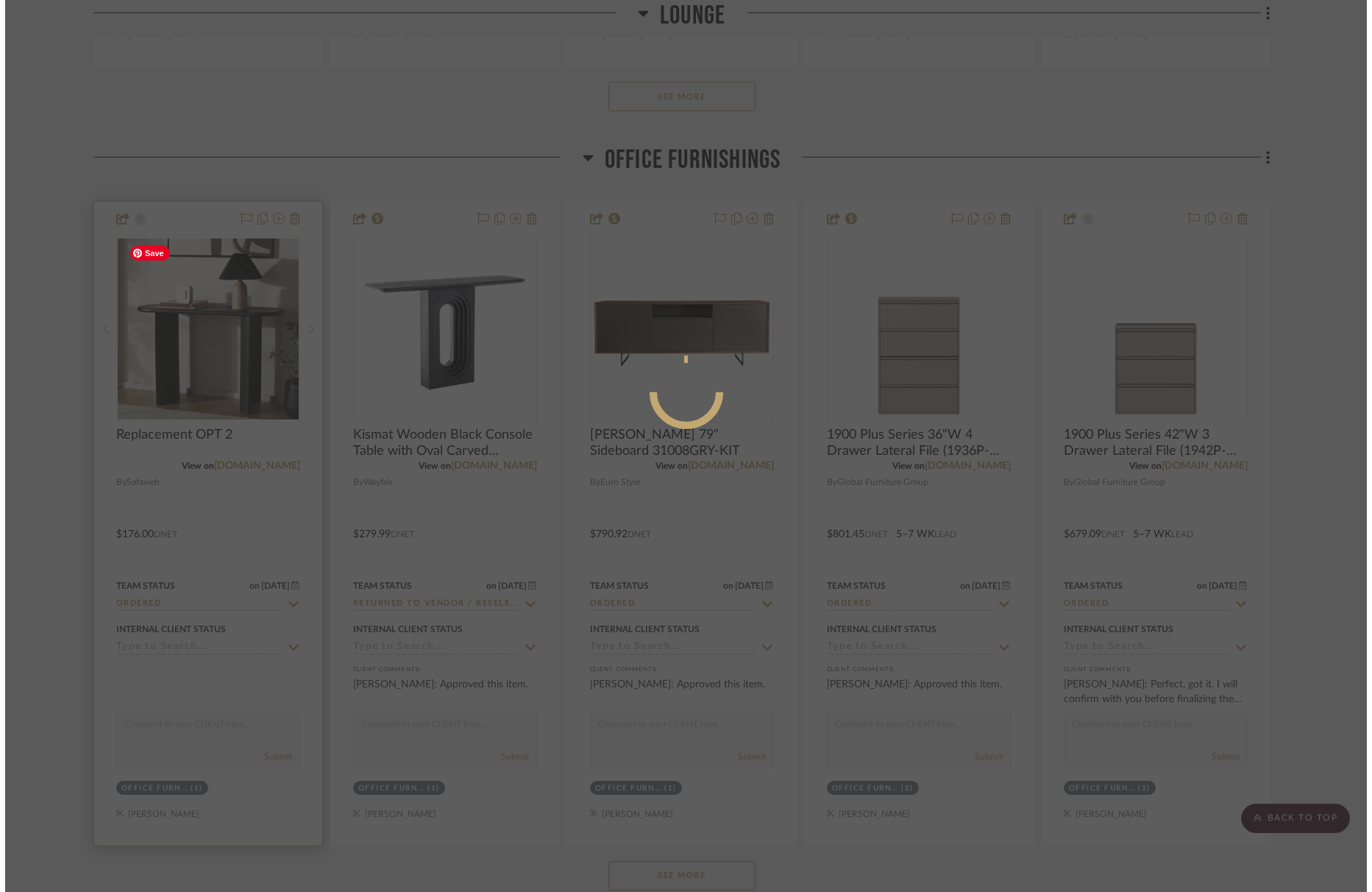
scroll to position [0, 0]
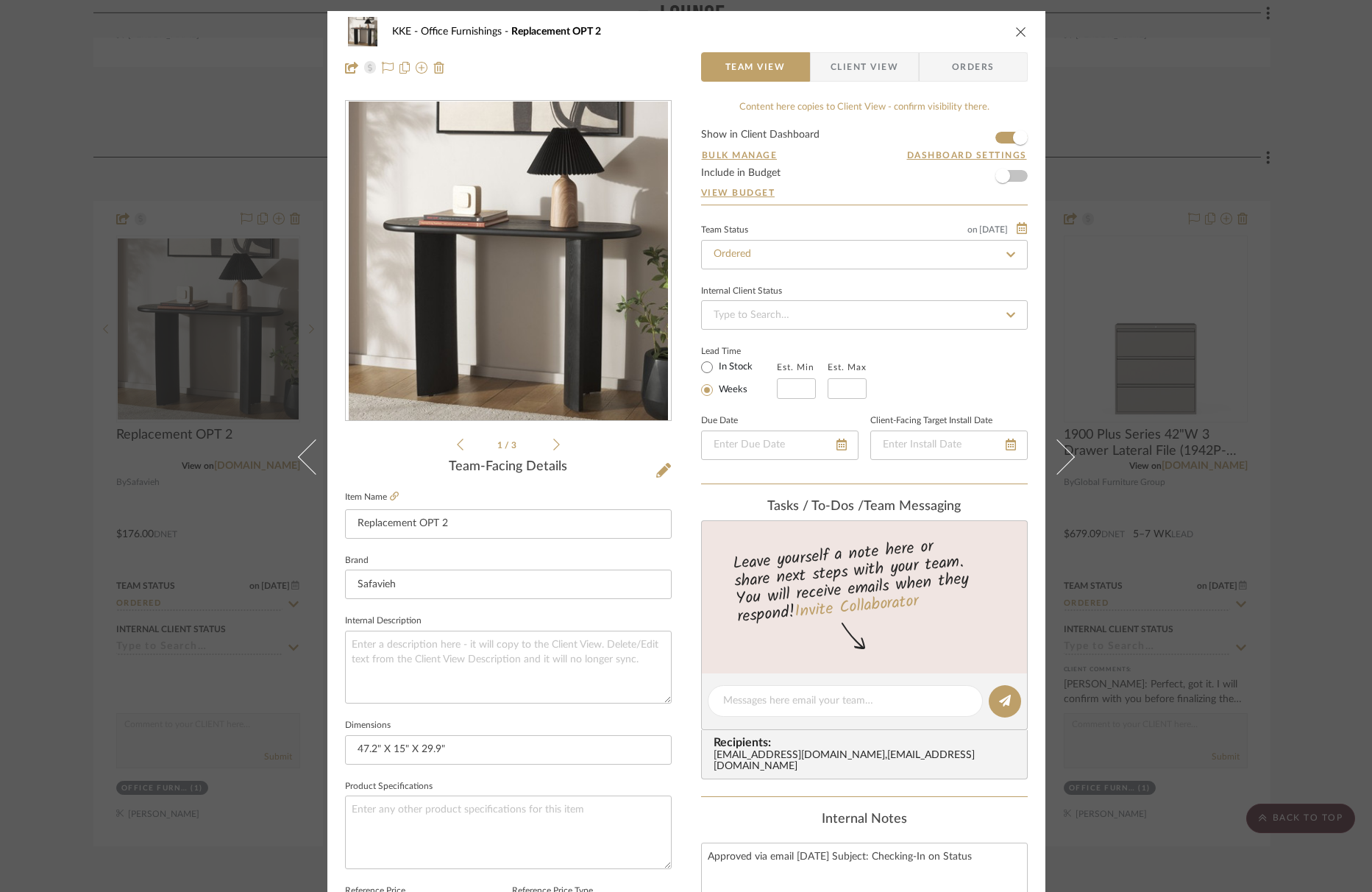
click at [986, 64] on span "Orders" at bounding box center [973, 67] width 75 height 30
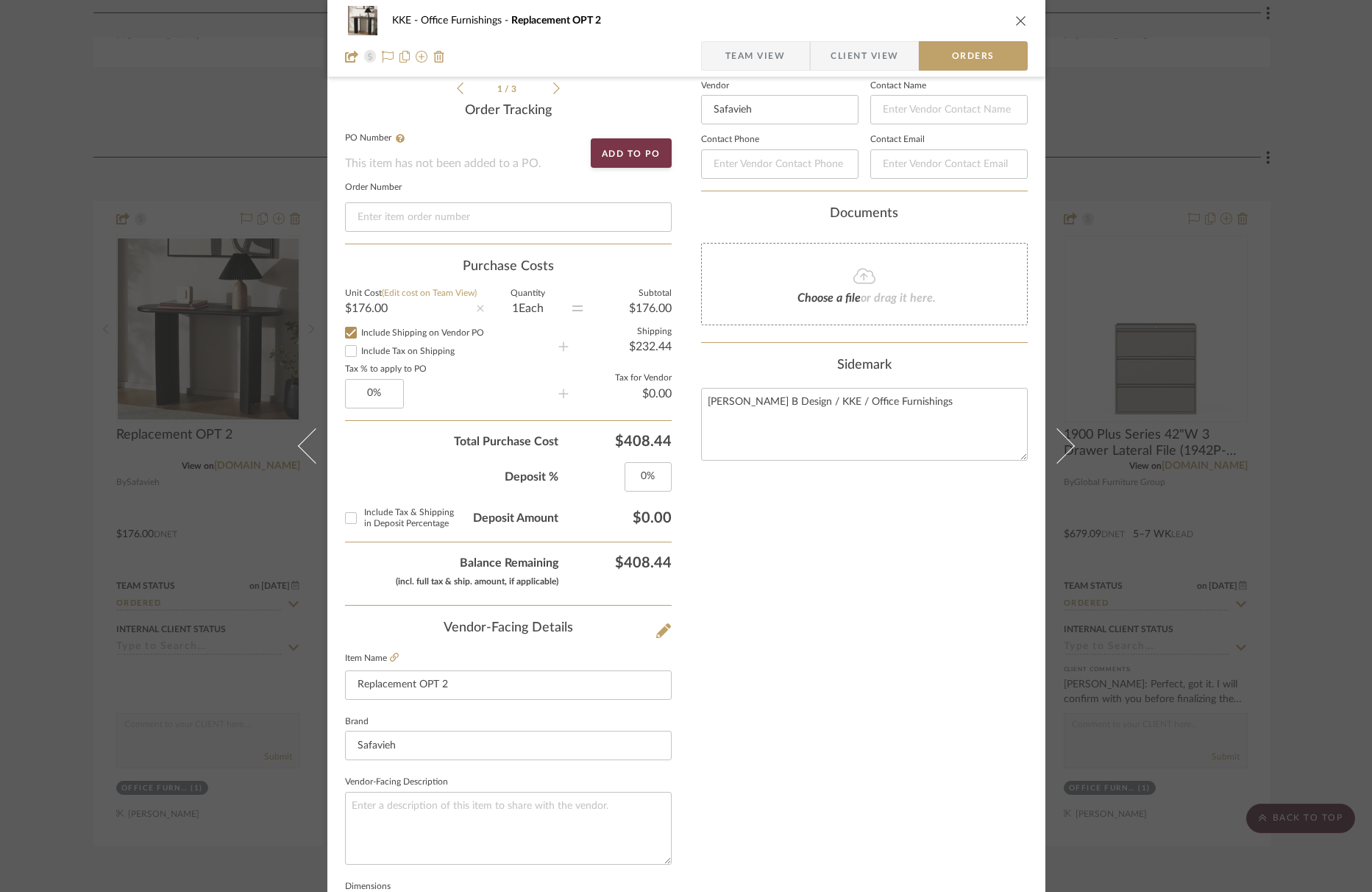
scroll to position [673, 0]
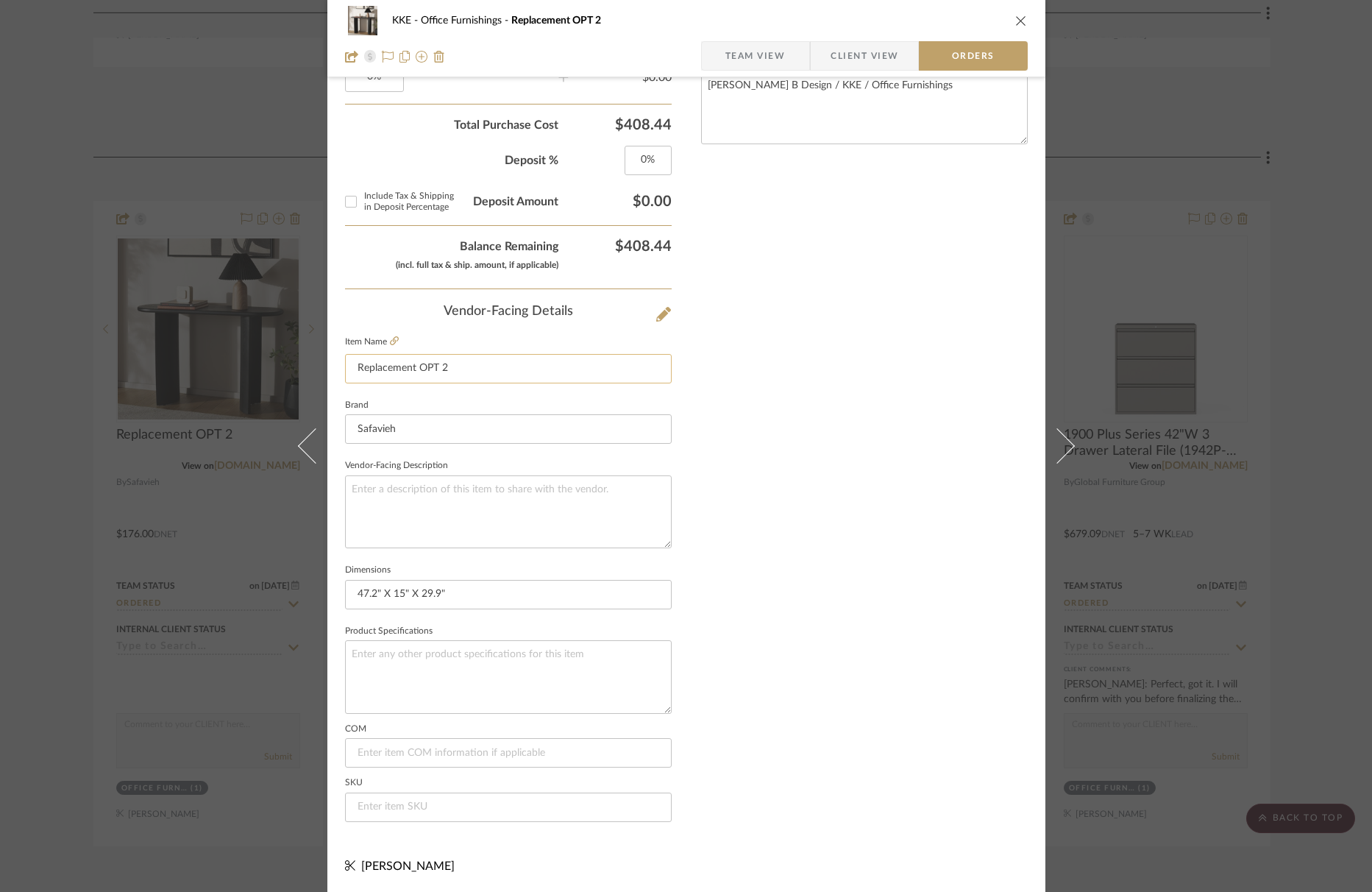
drag, startPoint x: 445, startPoint y: 370, endPoint x: 343, endPoint y: 369, distance: 102.0
click at [345, 369] on input "Replacement OPT 2" at bounding box center [508, 368] width 327 height 30
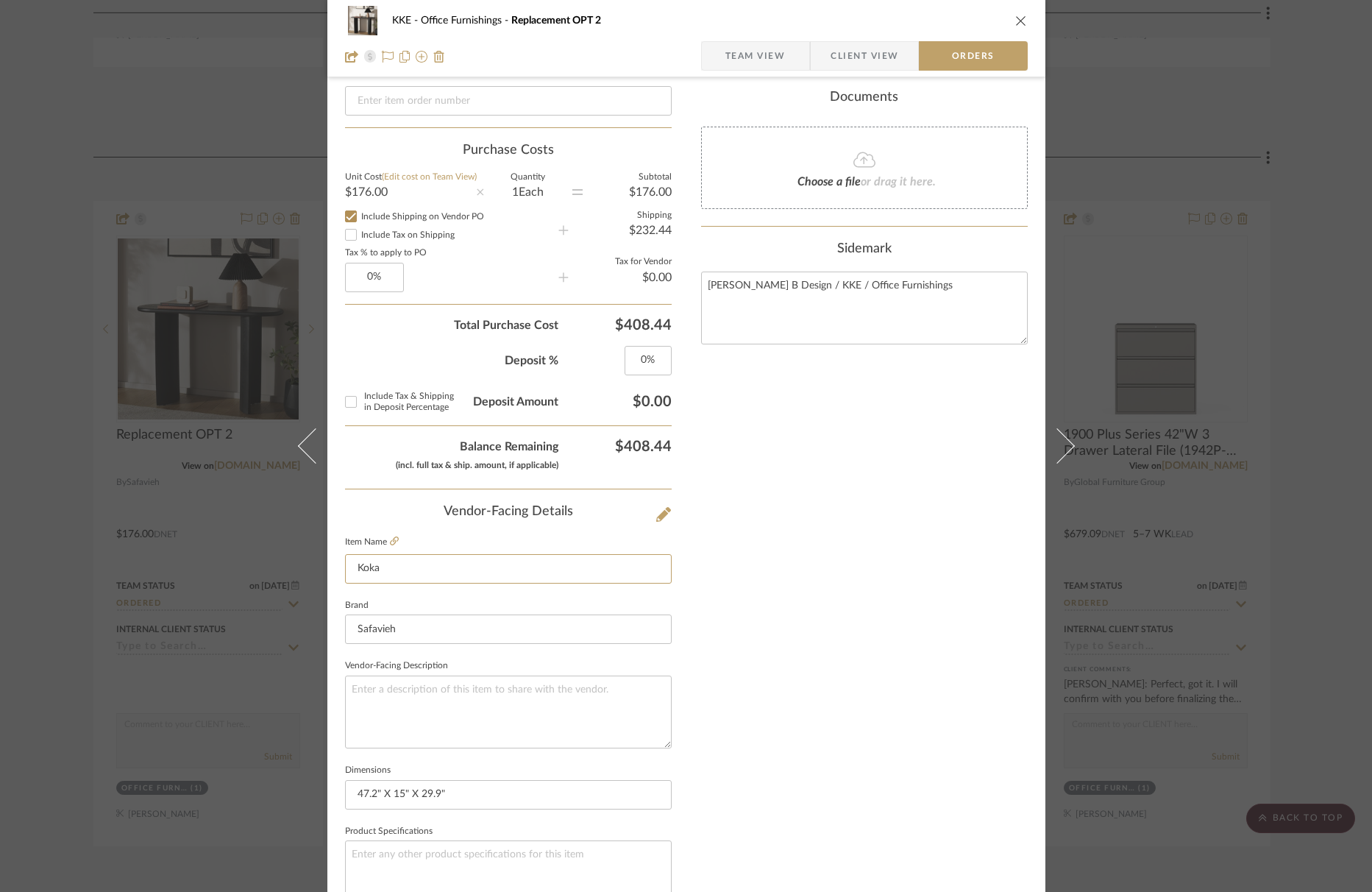
scroll to position [0, 0]
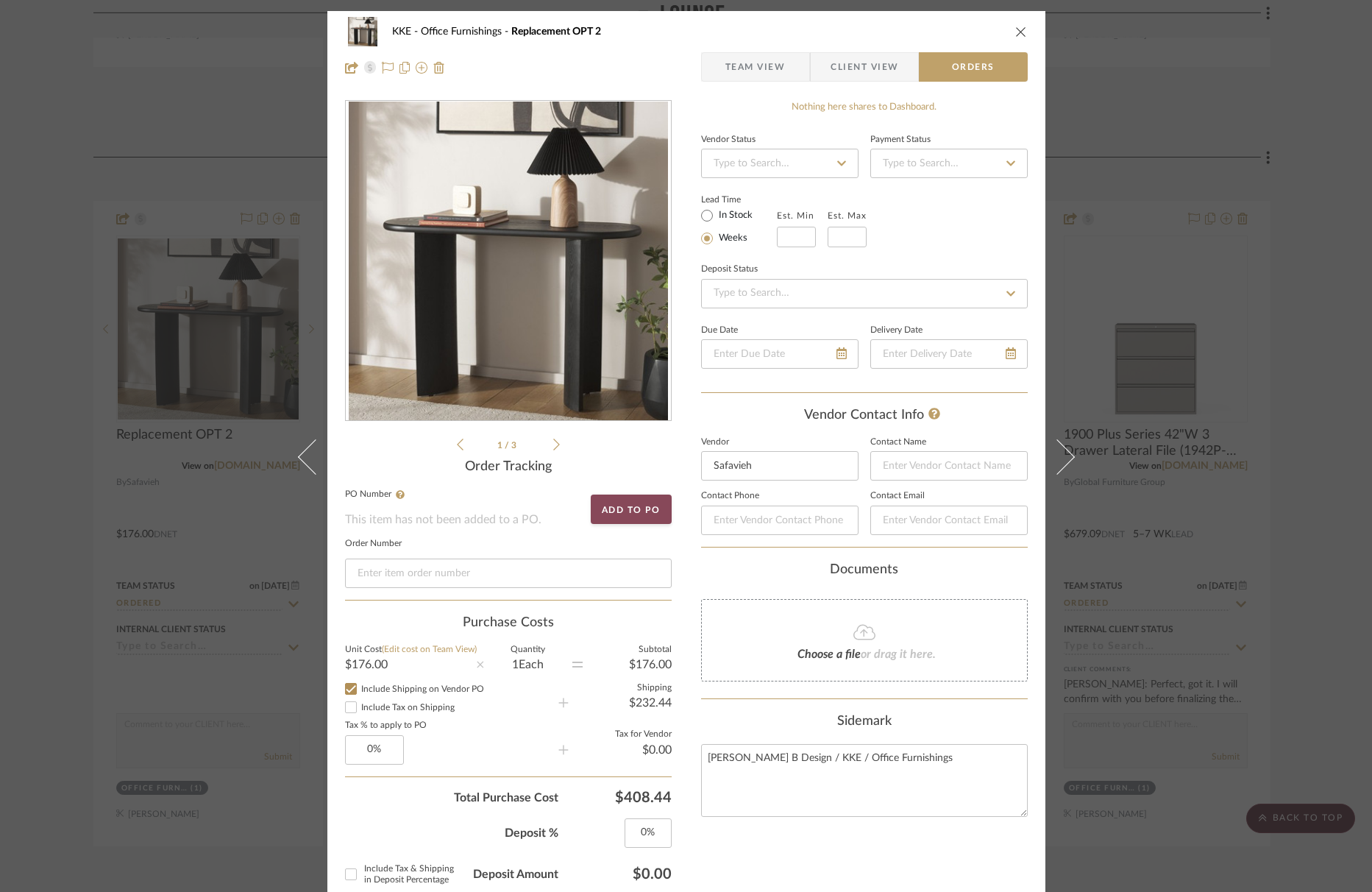
type input "Koka"
click at [635, 507] on button "Add to PO" at bounding box center [631, 509] width 81 height 30
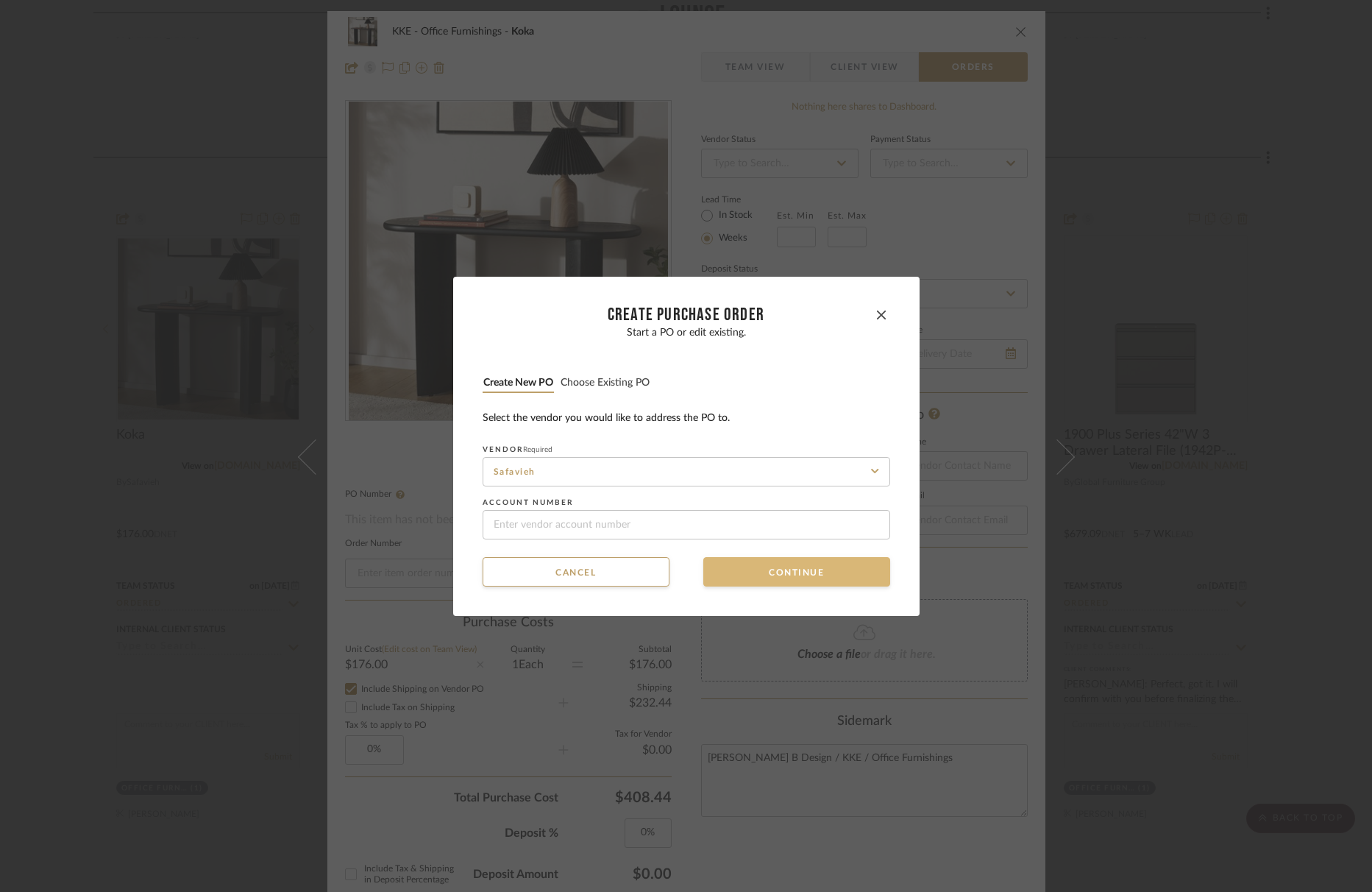
click at [854, 571] on button "Continue" at bounding box center [796, 571] width 187 height 30
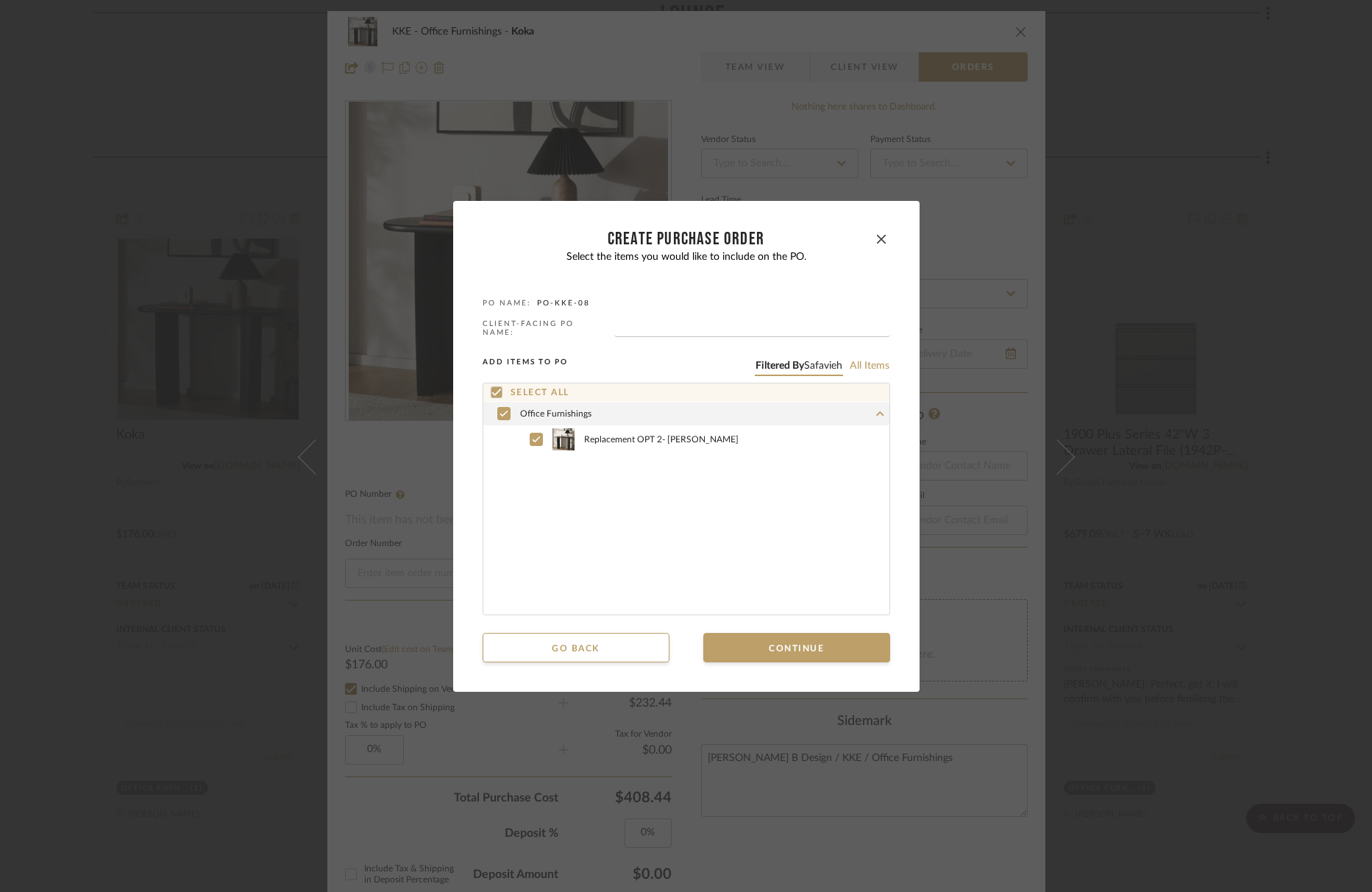
click at [687, 321] on div "Select the items you would like to include on the PO. PO NAME: PO-KKE-08 CLIENT…" at bounding box center [686, 432] width 407 height 364
click at [682, 325] on input "text" at bounding box center [752, 329] width 276 height 14
type input "Conference Console"
click at [847, 643] on button "Continue" at bounding box center [796, 647] width 187 height 30
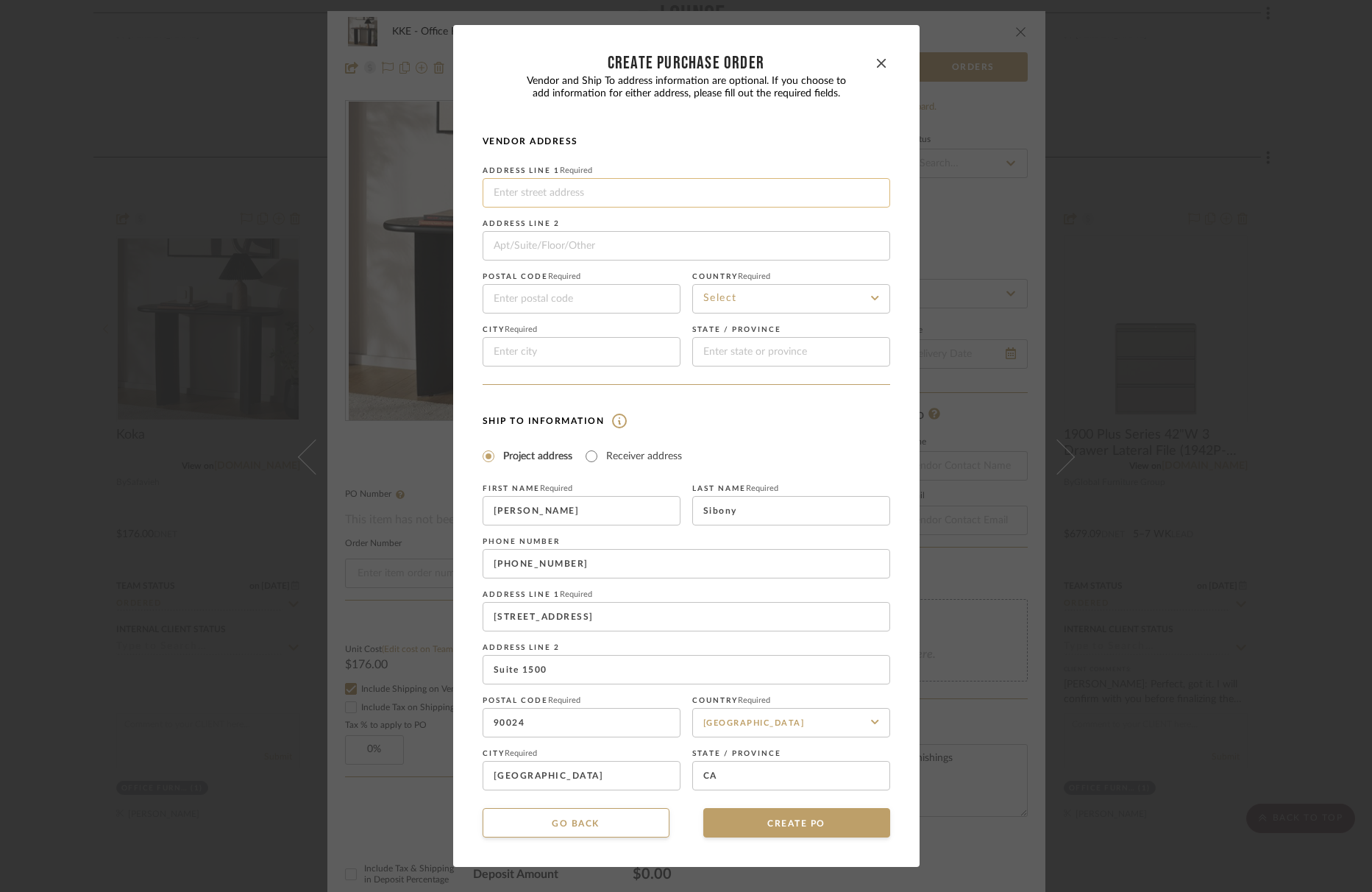
click at [586, 194] on input at bounding box center [686, 193] width 407 height 30
type input "[STREET_ADDRESS]"
type input "91436-3560"
type input "Encino"
type input "CA"
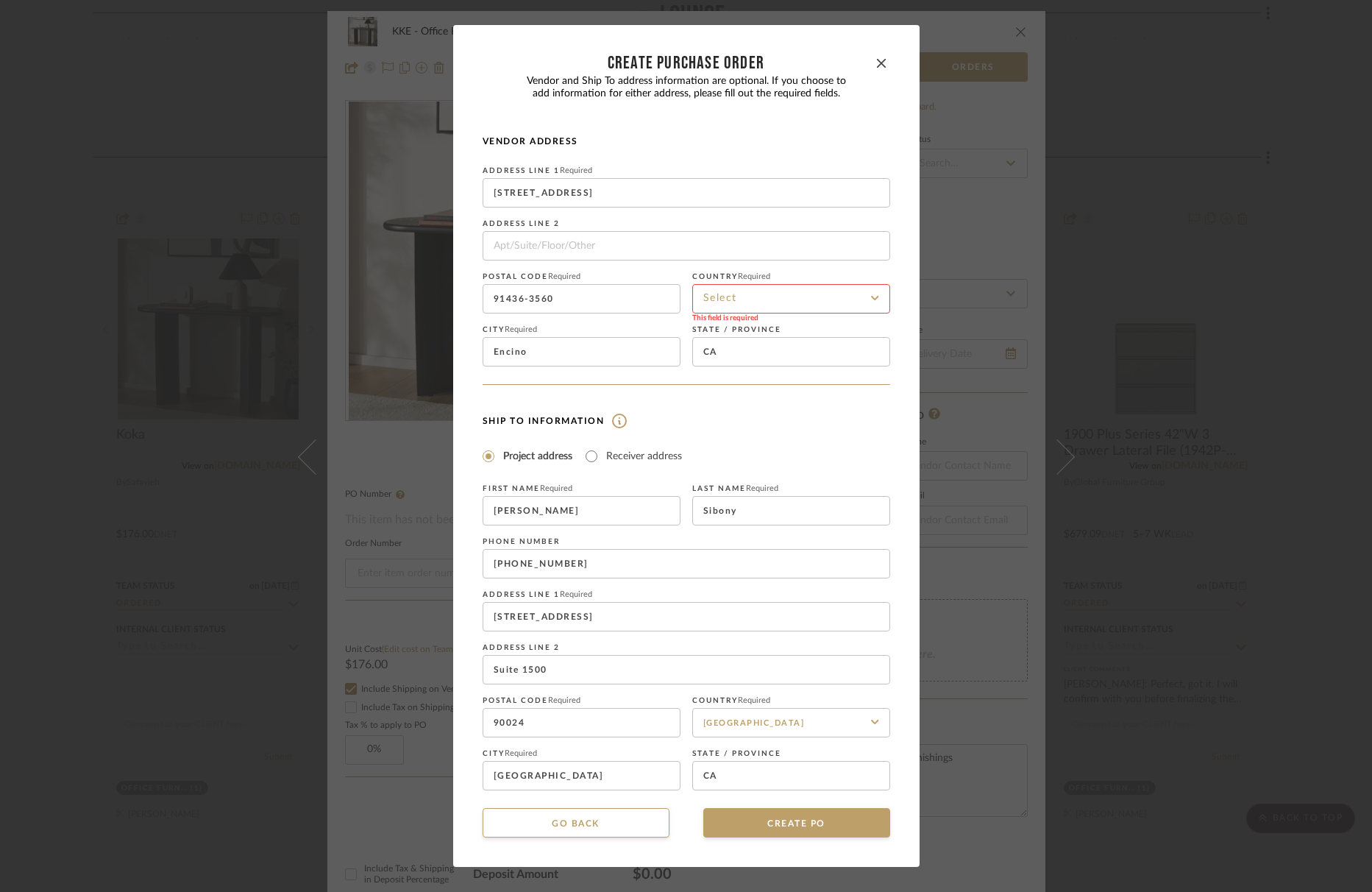
click at [806, 291] on input at bounding box center [791, 298] width 198 height 30
click at [787, 336] on div "[GEOGRAPHIC_DATA]" at bounding box center [786, 335] width 196 height 38
type input "[GEOGRAPHIC_DATA]"
click at [815, 829] on button "CREATE PO" at bounding box center [796, 822] width 187 height 30
